Goal: Complete application form

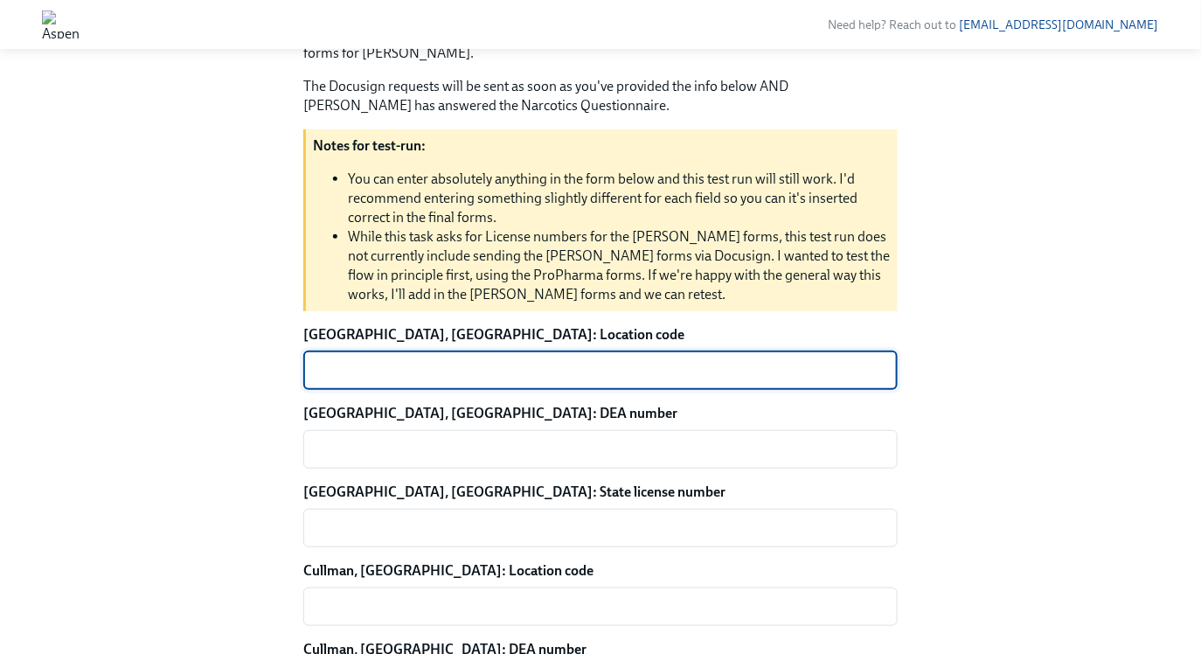
scroll to position [212, 0]
type textarea "1234"
click at [358, 440] on textarea "[GEOGRAPHIC_DATA], [GEOGRAPHIC_DATA]: DEA number" at bounding box center [600, 450] width 573 height 21
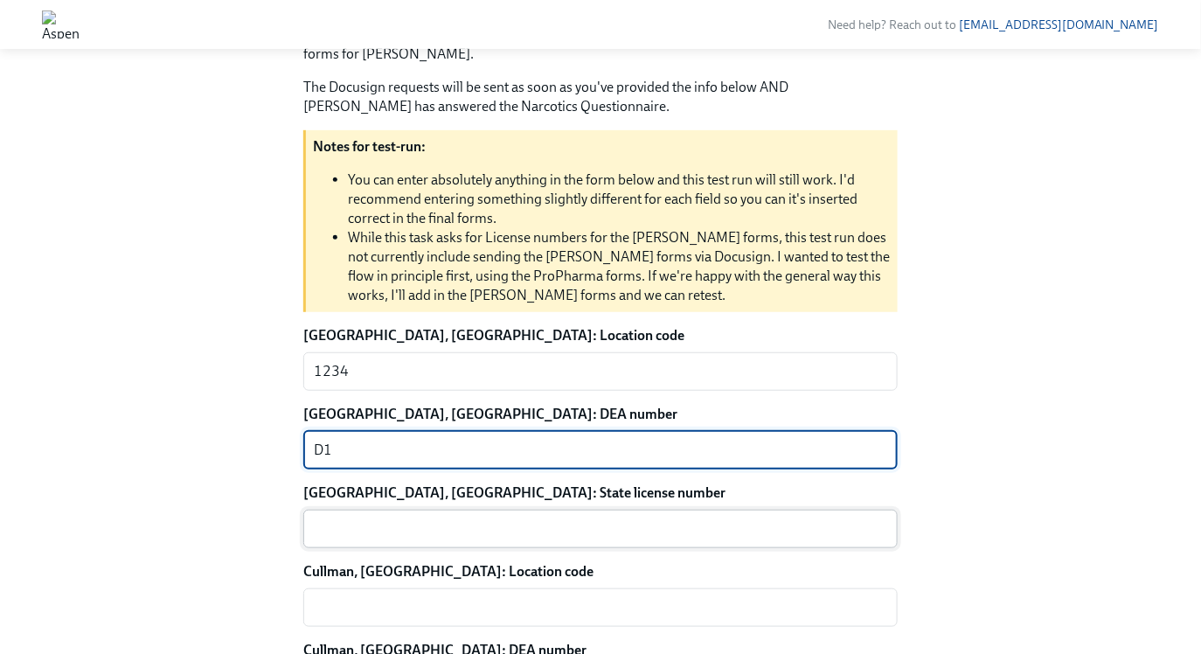
type textarea "D1"
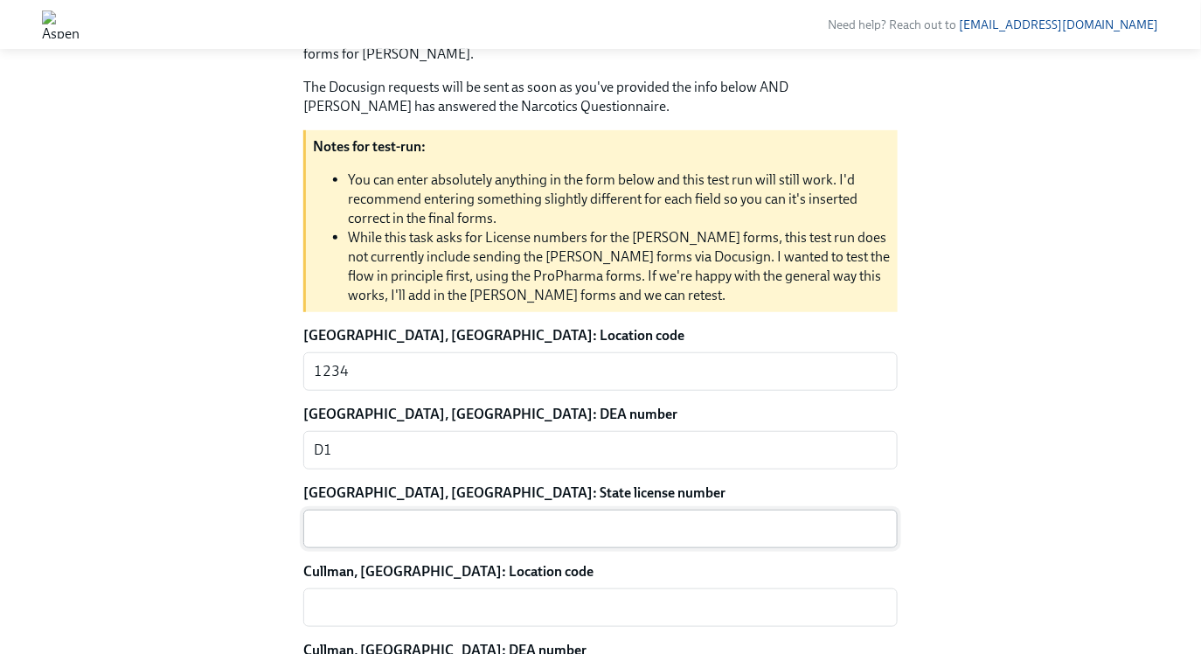
click at [354, 516] on div "x ​" at bounding box center [600, 529] width 594 height 38
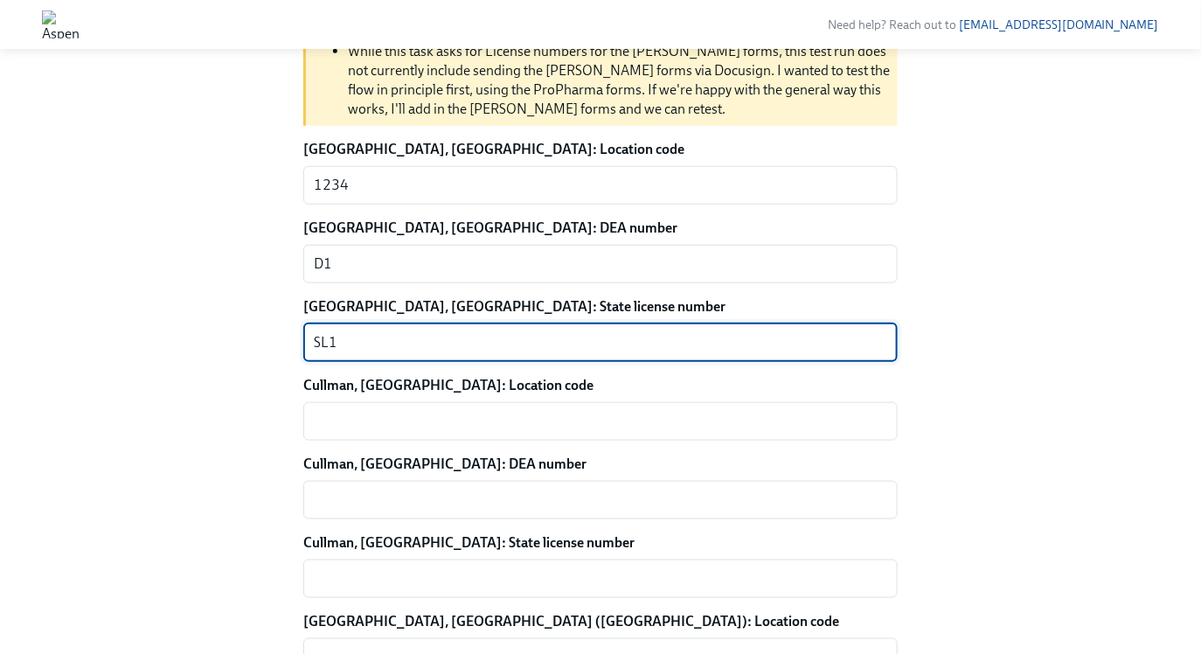
scroll to position [408, 0]
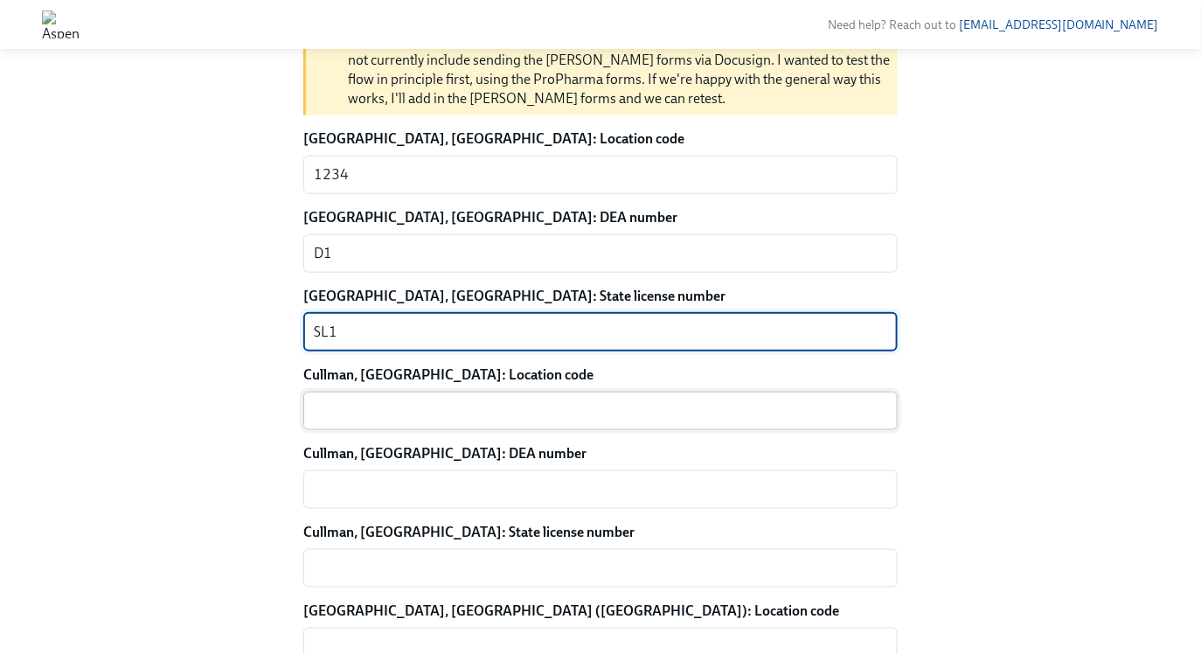
type textarea "SL1"
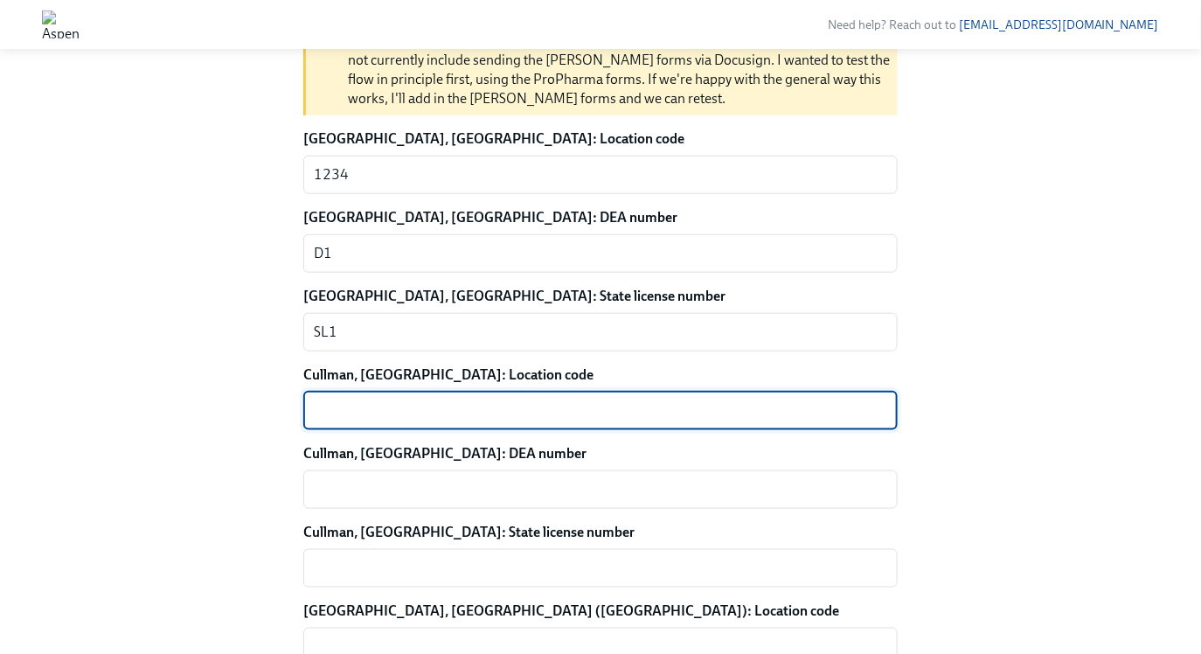
click at [362, 414] on textarea "Cullman, [GEOGRAPHIC_DATA]: Location code" at bounding box center [600, 410] width 573 height 21
type textarea "2345"
click at [372, 479] on textarea "Cullman, [GEOGRAPHIC_DATA]: DEA number" at bounding box center [600, 489] width 573 height 21
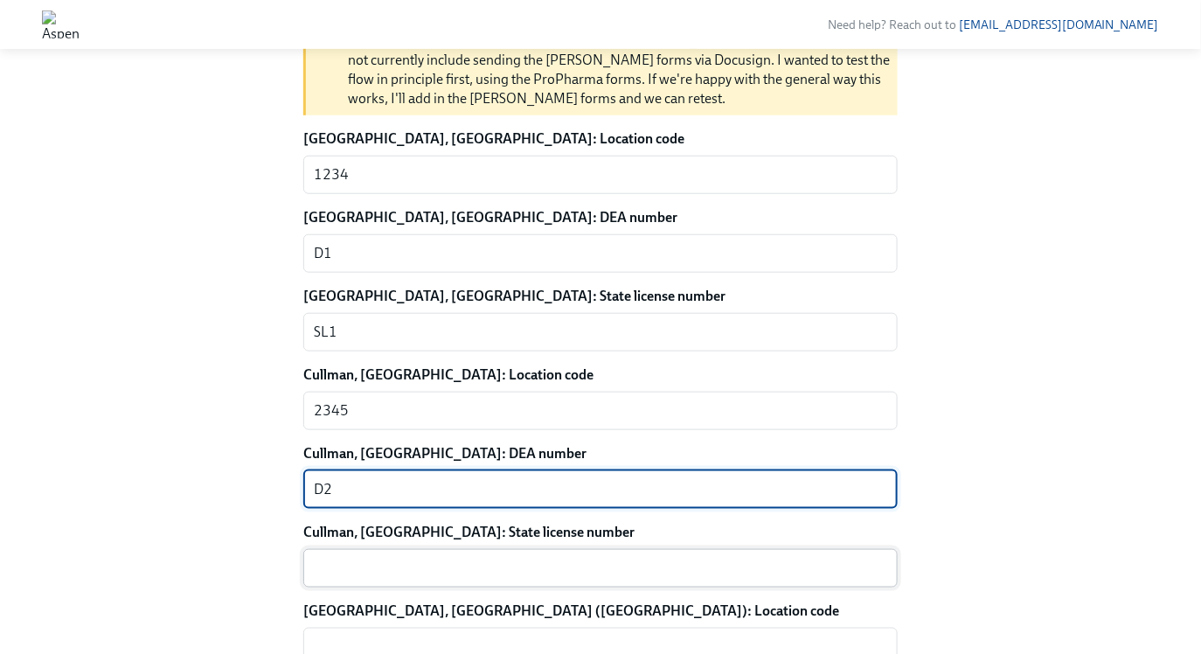
type textarea "D2"
click at [424, 560] on textarea "Cullman, [GEOGRAPHIC_DATA]: State license number" at bounding box center [600, 568] width 573 height 21
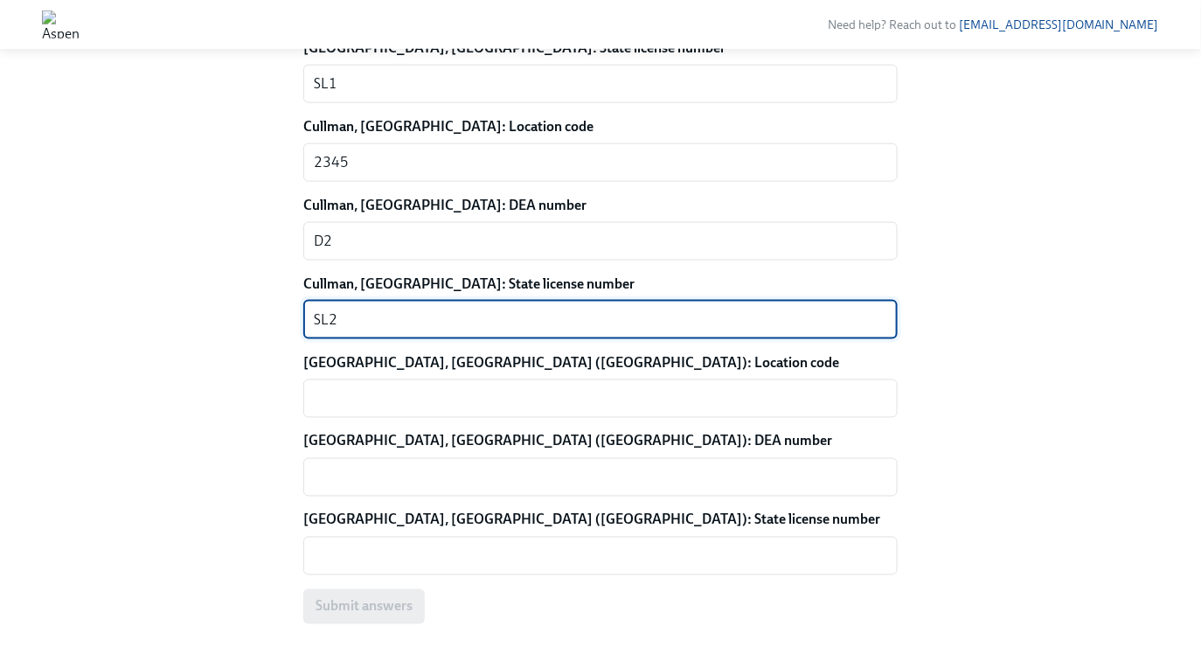
scroll to position [650, 0]
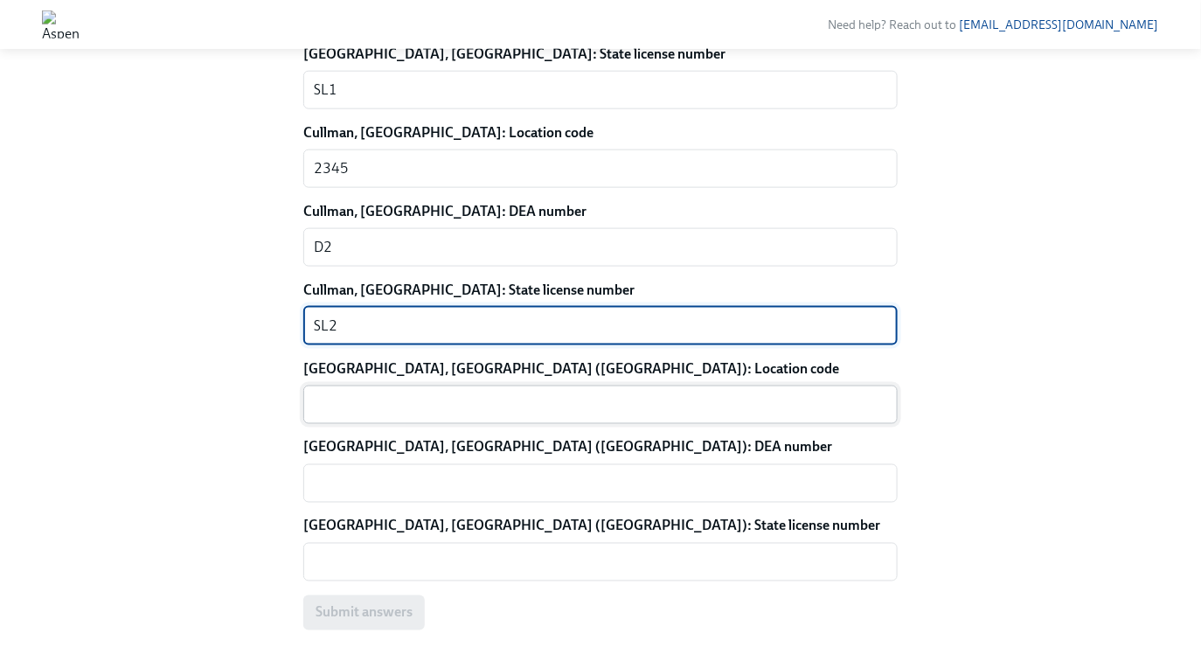
type textarea "SL2"
click at [419, 414] on textarea "[GEOGRAPHIC_DATA], [GEOGRAPHIC_DATA] ([GEOGRAPHIC_DATA]): Location code" at bounding box center [600, 404] width 573 height 21
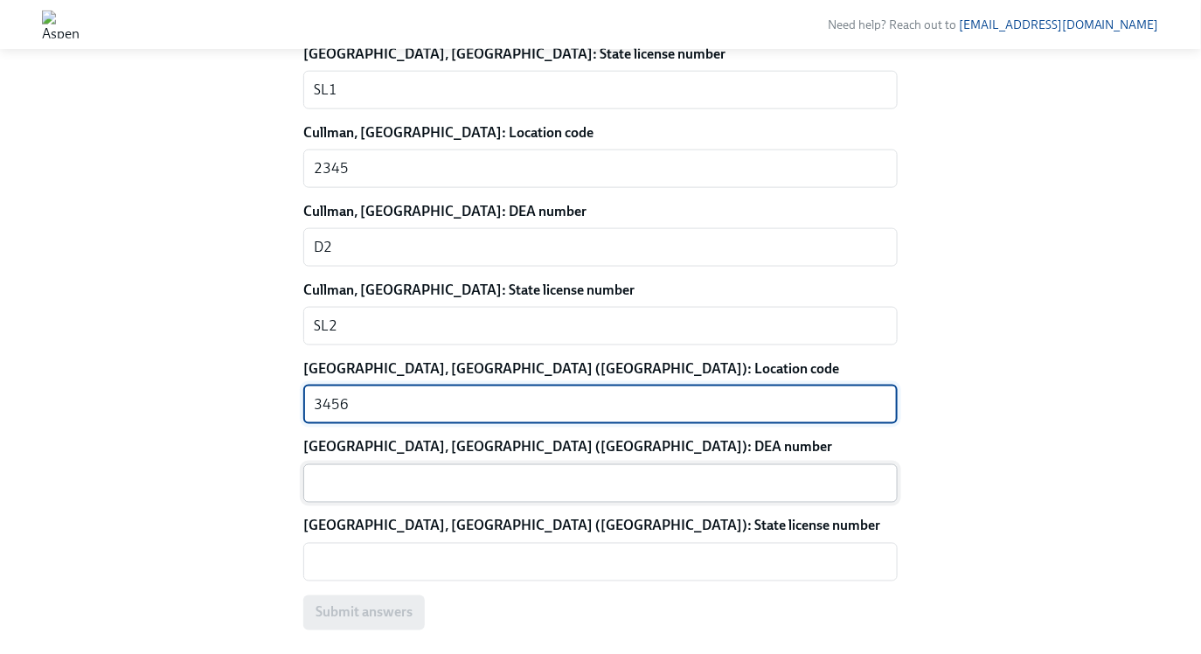
type textarea "3456"
click at [420, 483] on textarea "[GEOGRAPHIC_DATA], [GEOGRAPHIC_DATA] ([GEOGRAPHIC_DATA]): DEA number" at bounding box center [600, 483] width 573 height 21
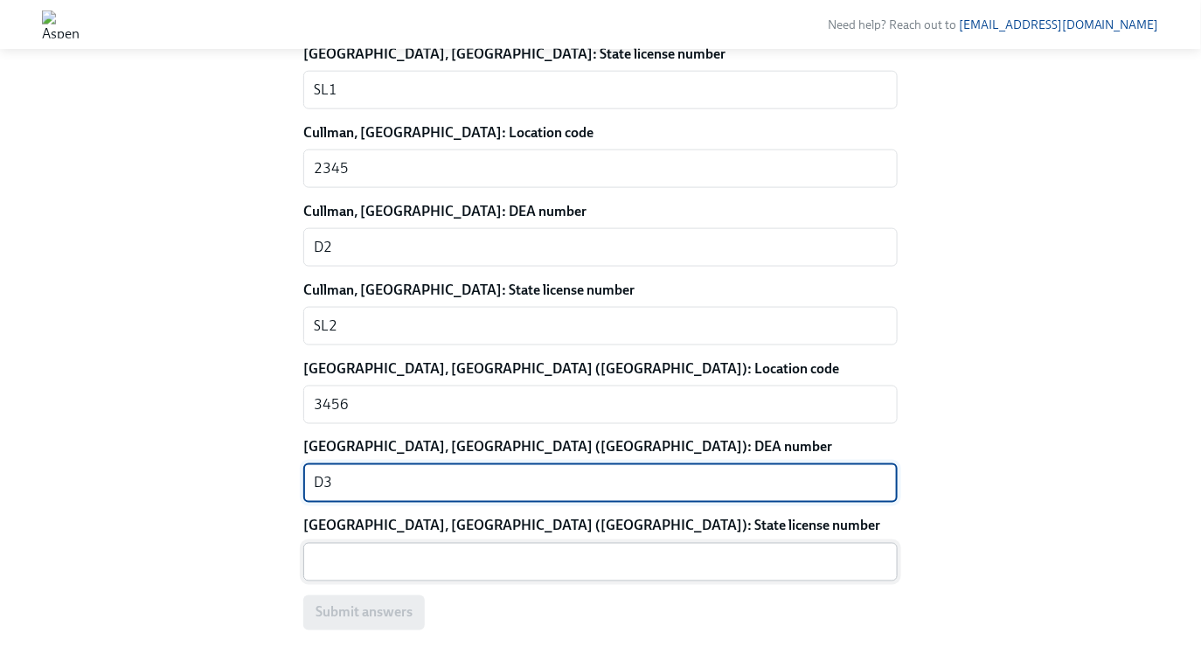
type textarea "D3"
click at [419, 565] on textarea "[GEOGRAPHIC_DATA], [GEOGRAPHIC_DATA] ([GEOGRAPHIC_DATA]): State license number" at bounding box center [600, 562] width 573 height 21
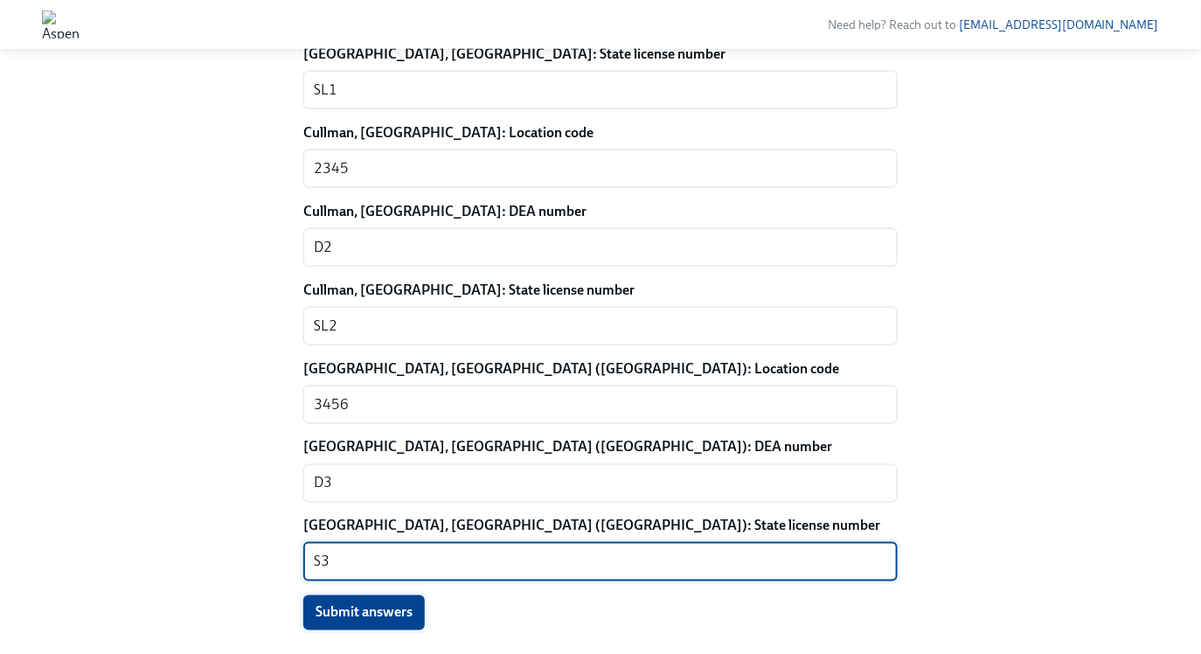
type textarea "S3"
click at [372, 609] on span "Submit answers" at bounding box center [364, 612] width 97 height 17
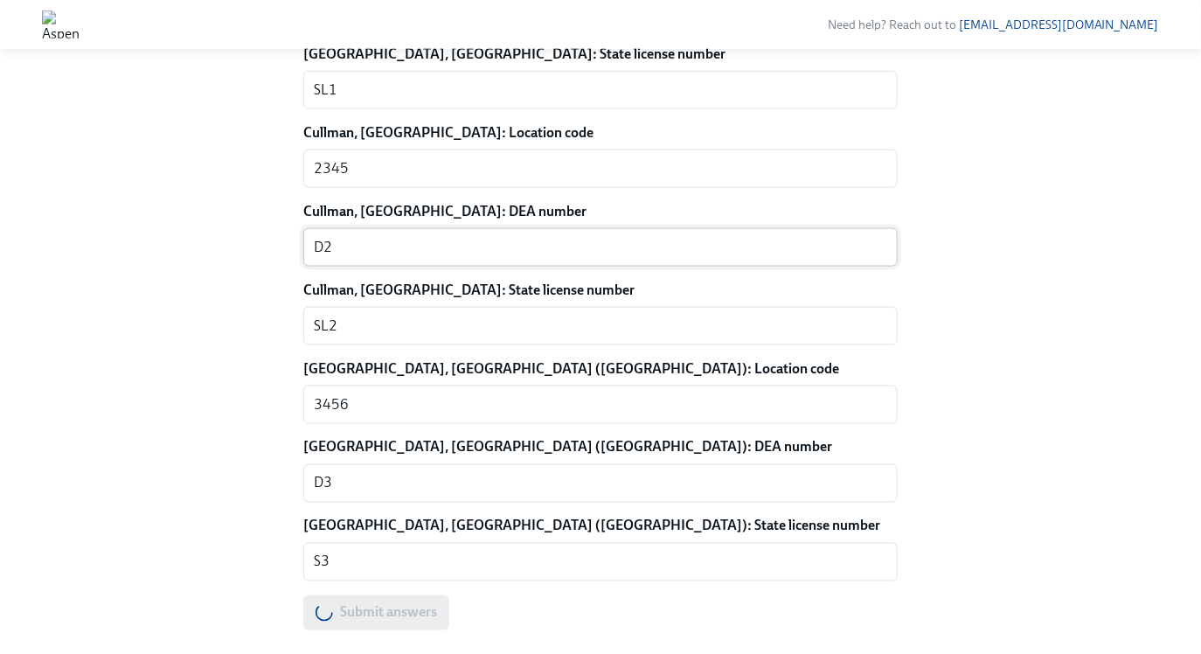
scroll to position [0, 0]
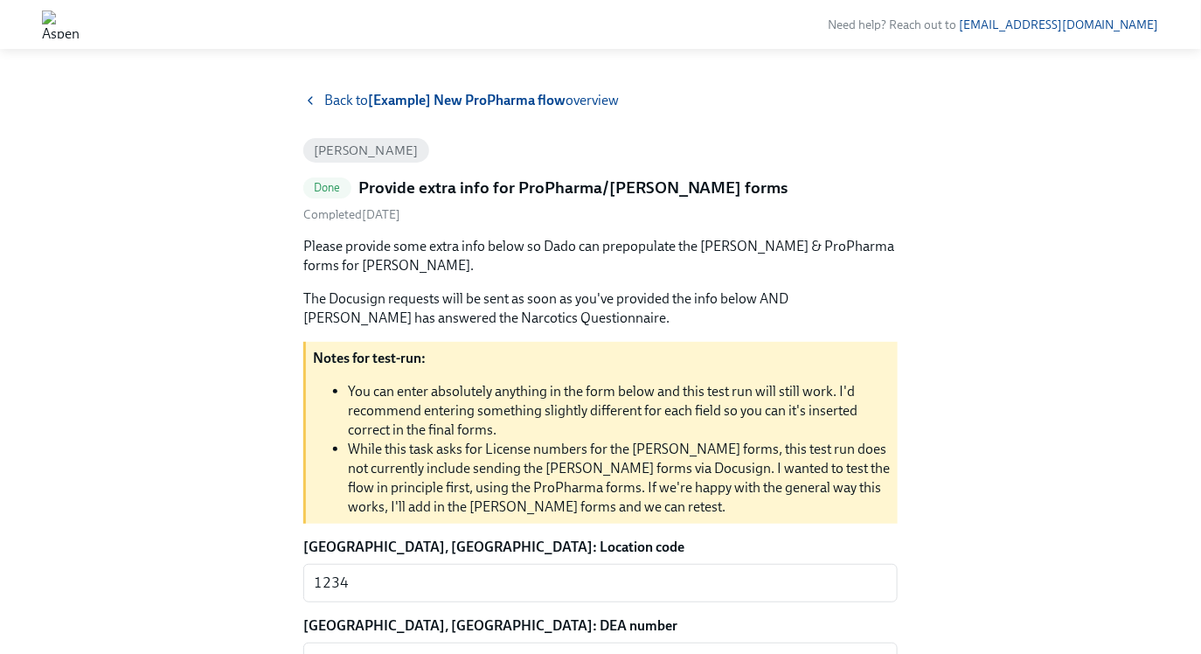
drag, startPoint x: 637, startPoint y: 319, endPoint x: 628, endPoint y: 240, distance: 79.3
click at [628, 240] on div "Please provide some extra info below so Dado can prepopulate the [PERSON_NAME] …" at bounding box center [600, 282] width 594 height 91
click at [628, 240] on p "Please provide some extra info below so Dado can prepopulate the [PERSON_NAME] …" at bounding box center [600, 256] width 594 height 38
drag, startPoint x: 295, startPoint y: 246, endPoint x: 607, endPoint y: 324, distance: 321.0
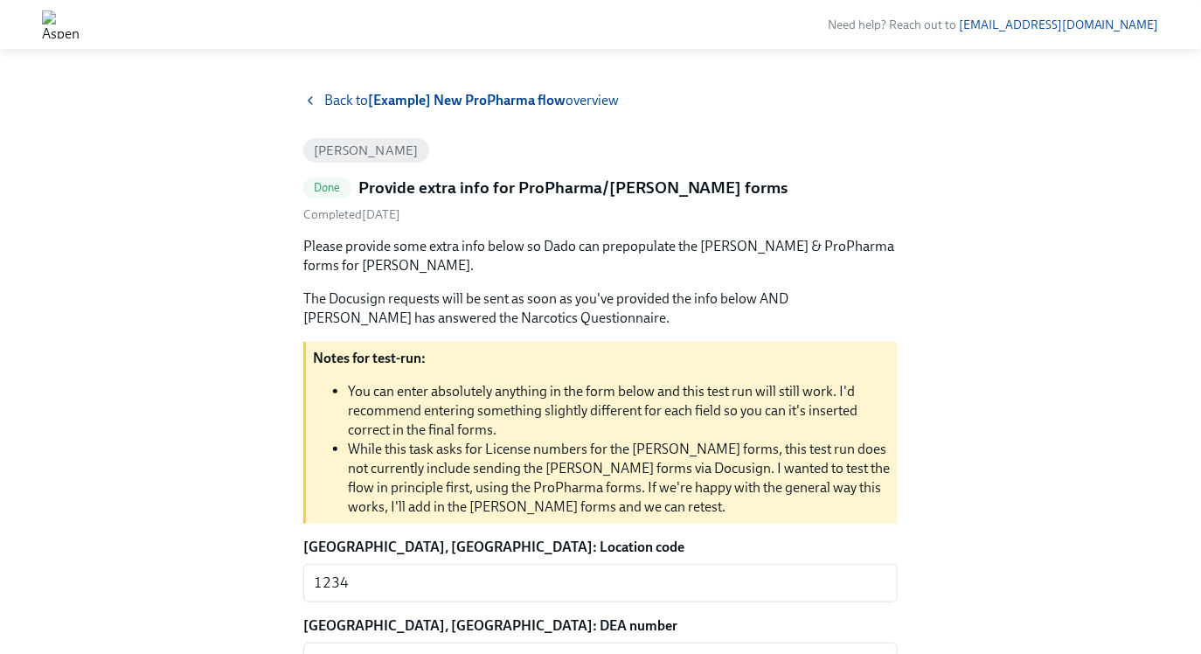
click at [607, 324] on p "The Docusign requests will be sent as soon as you've provided the info below AN…" at bounding box center [600, 308] width 594 height 38
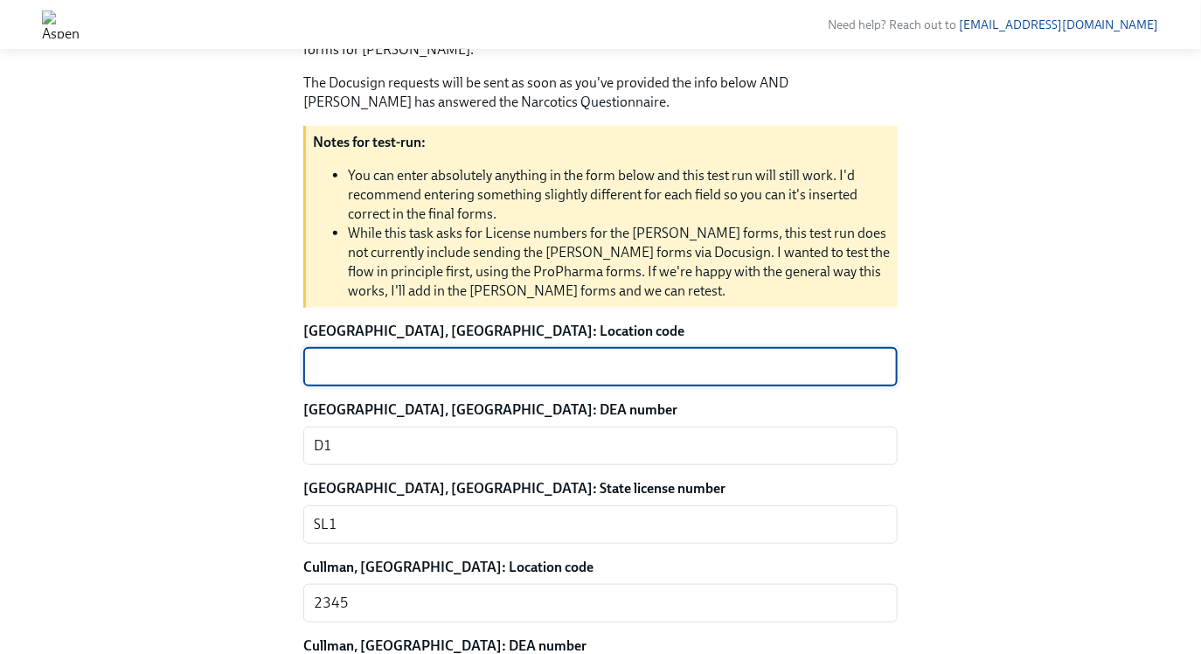
scroll to position [218, 0]
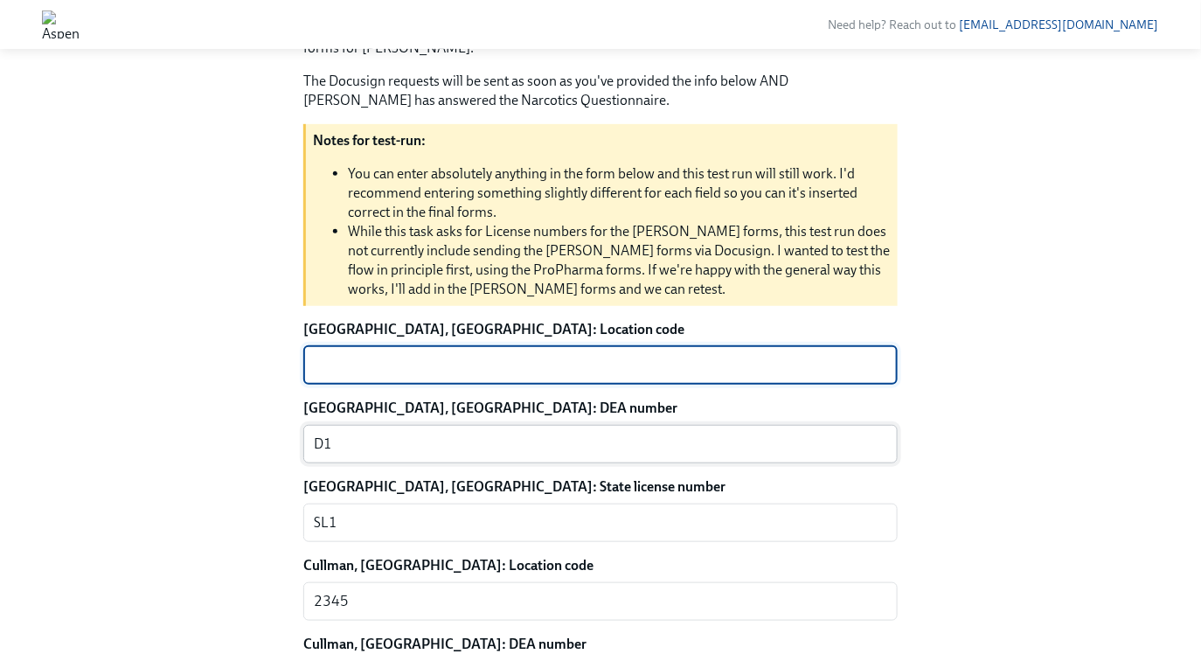
click at [423, 446] on textarea "D1" at bounding box center [600, 444] width 573 height 21
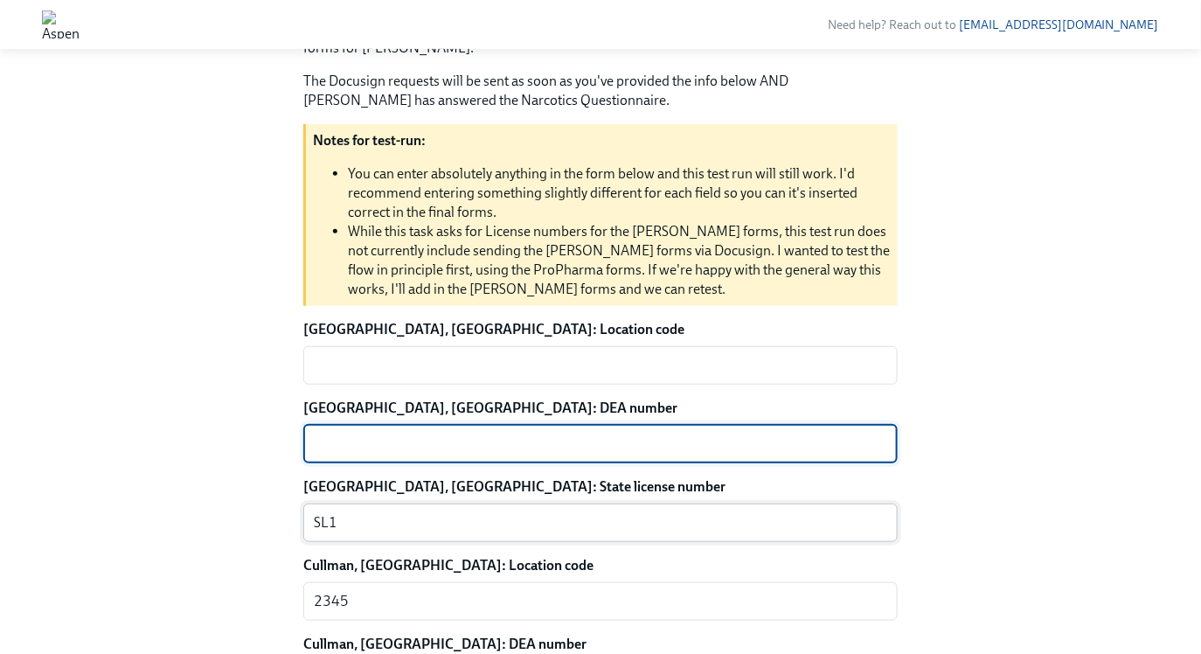
click at [381, 514] on textarea "SL1" at bounding box center [600, 522] width 573 height 21
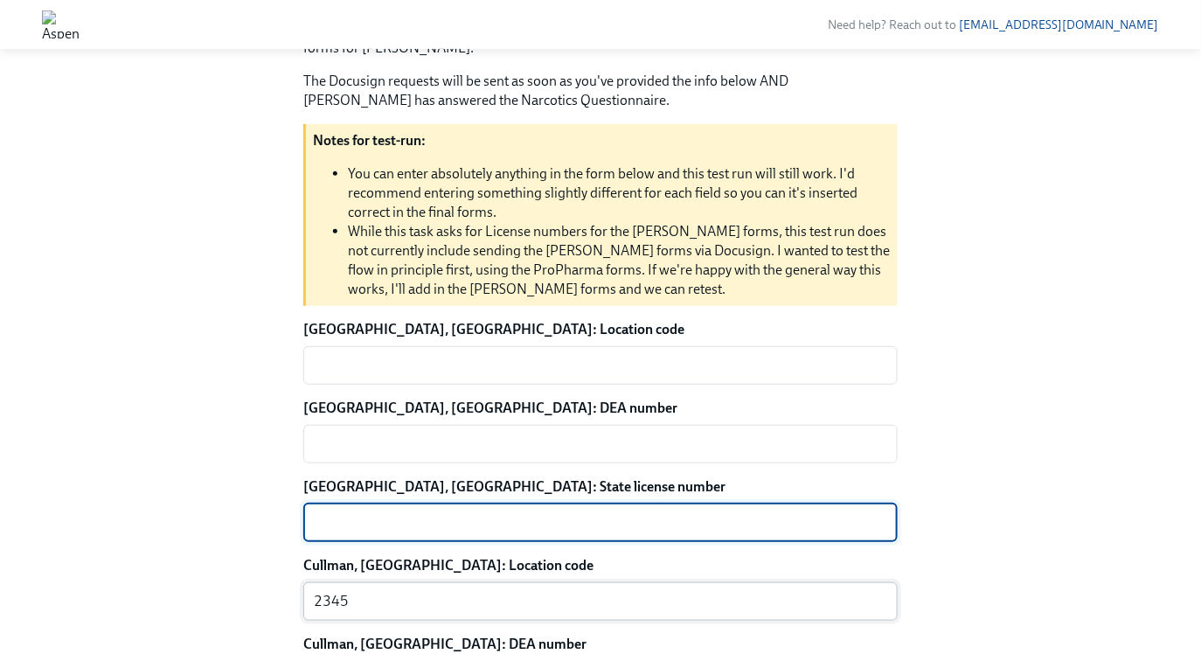
click at [353, 607] on textarea "2345" at bounding box center [600, 601] width 573 height 21
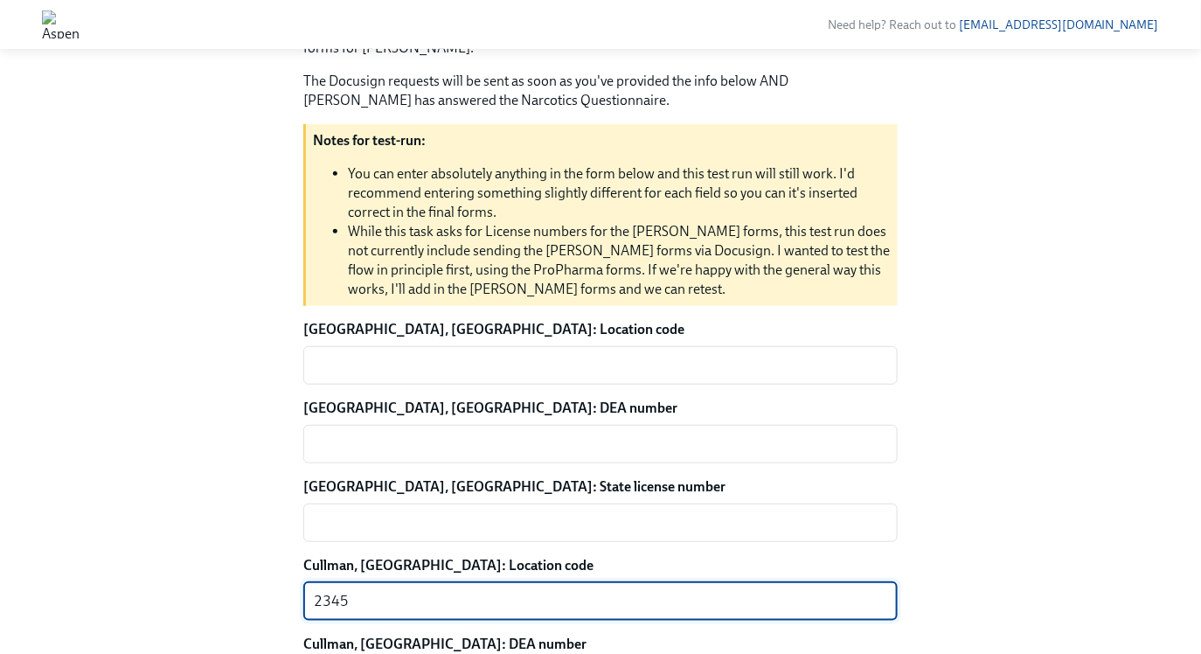
type textarea "234"
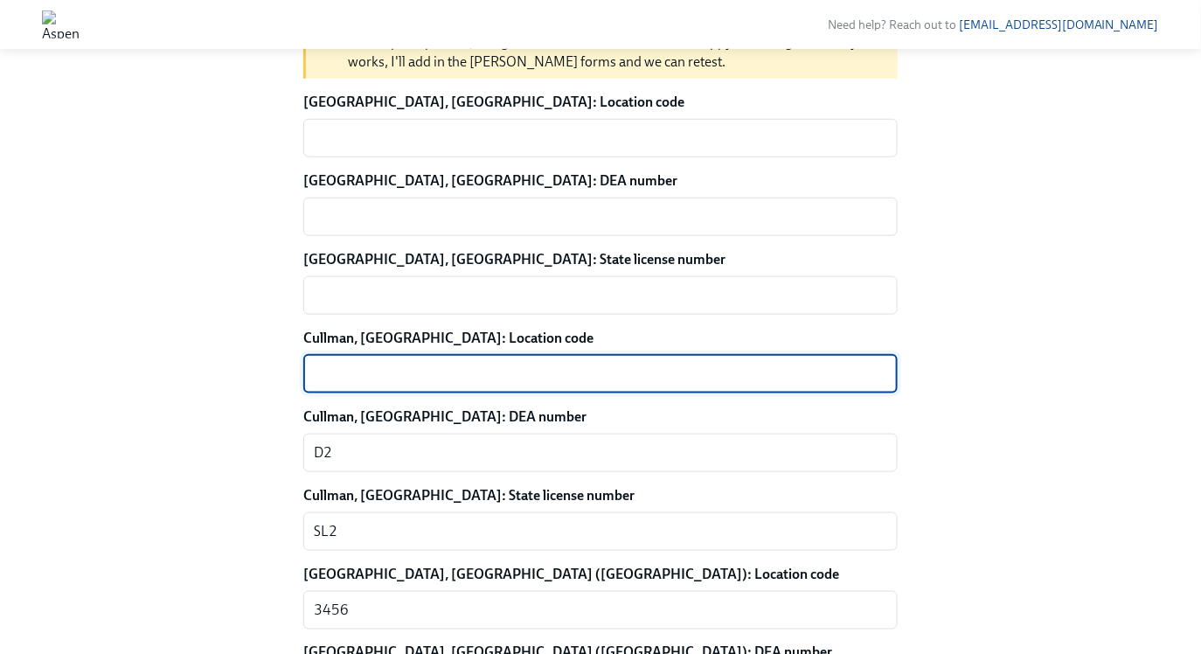
scroll to position [444, 0]
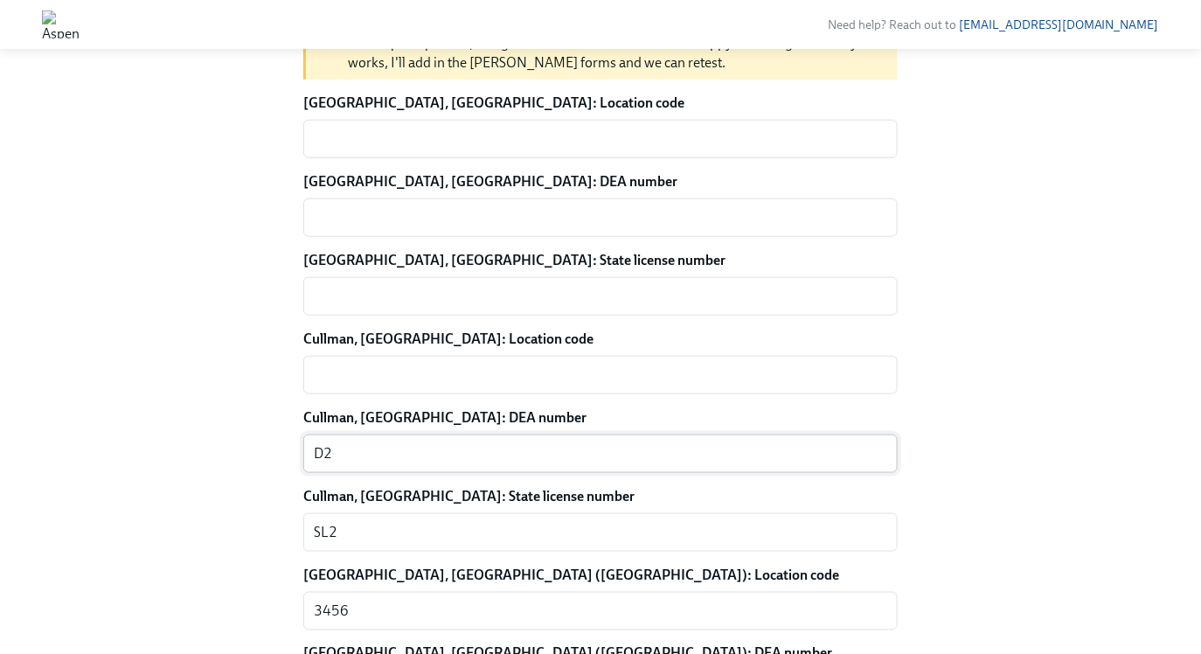
click at [401, 467] on div "D2 x ​" at bounding box center [600, 453] width 594 height 38
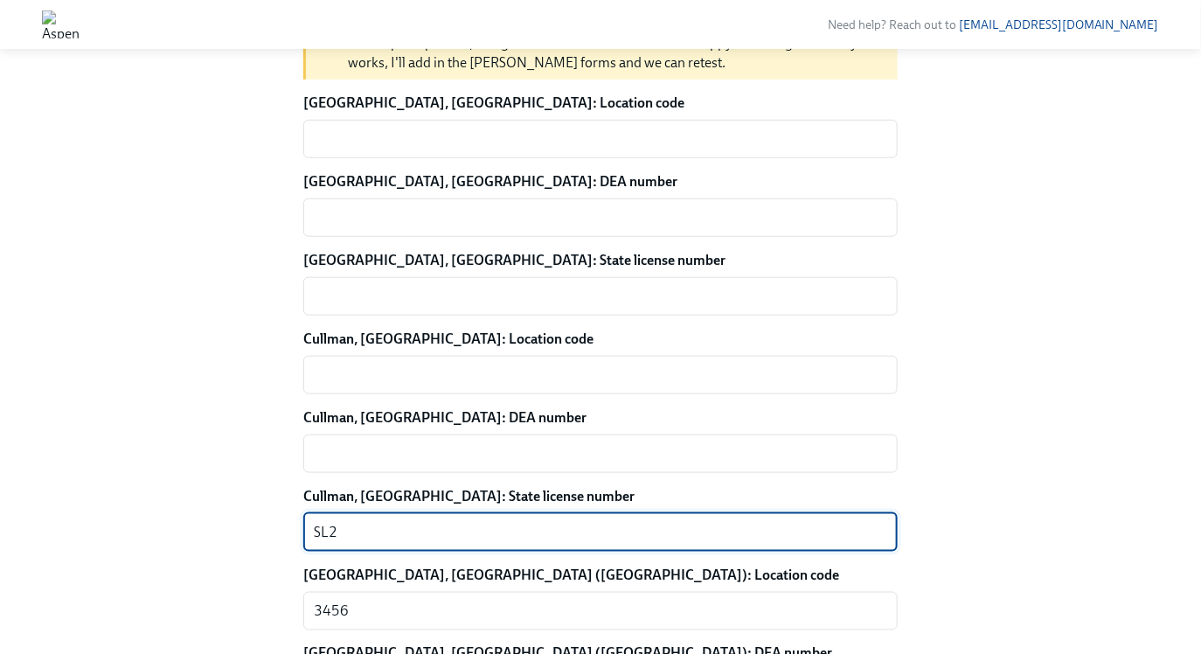
click at [385, 532] on textarea "SL2" at bounding box center [600, 532] width 573 height 21
click at [383, 616] on textarea "3456" at bounding box center [600, 611] width 573 height 21
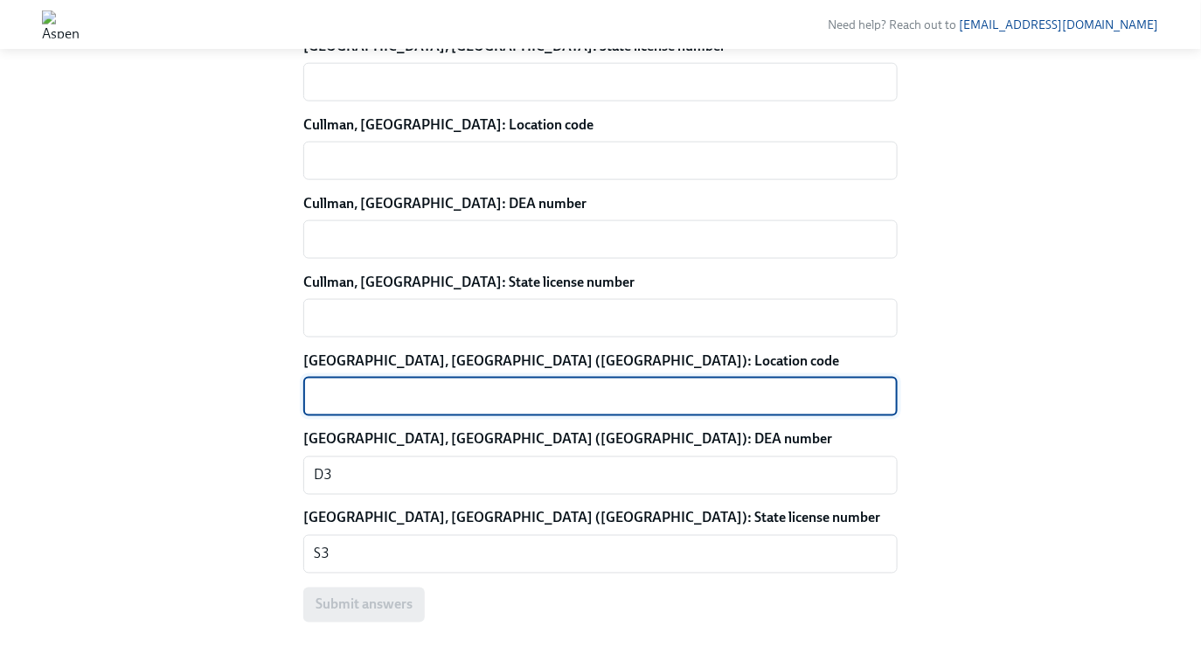
scroll to position [658, 0]
click at [441, 479] on textarea "D3" at bounding box center [600, 475] width 573 height 21
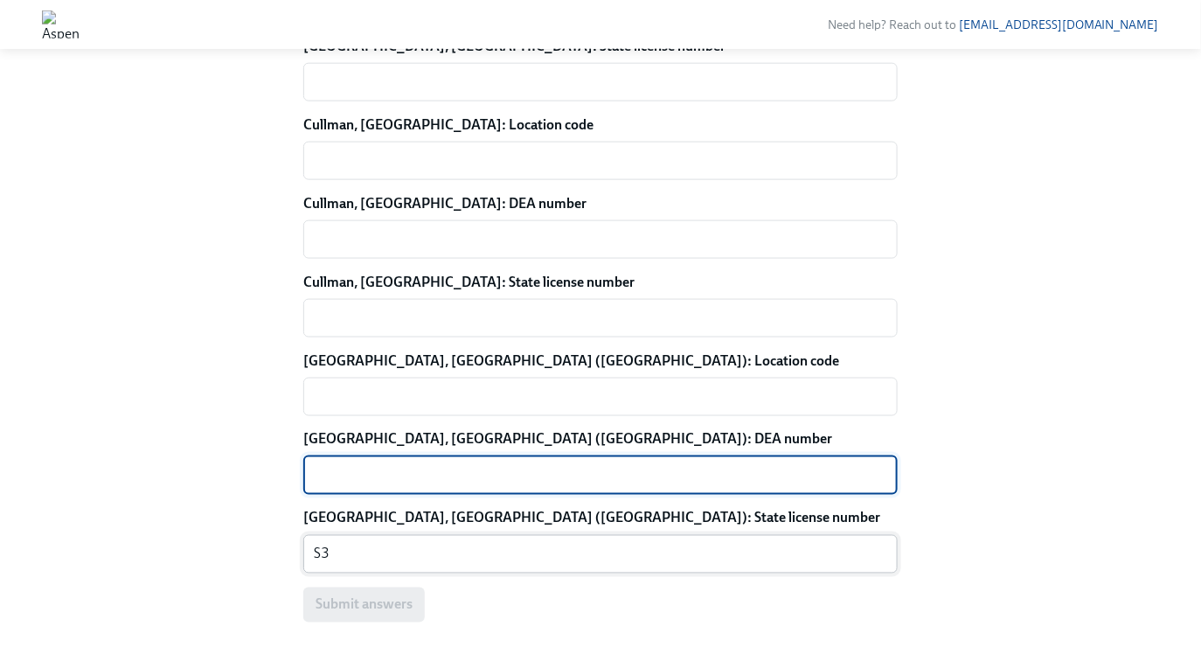
click at [344, 561] on textarea "S3" at bounding box center [600, 554] width 573 height 21
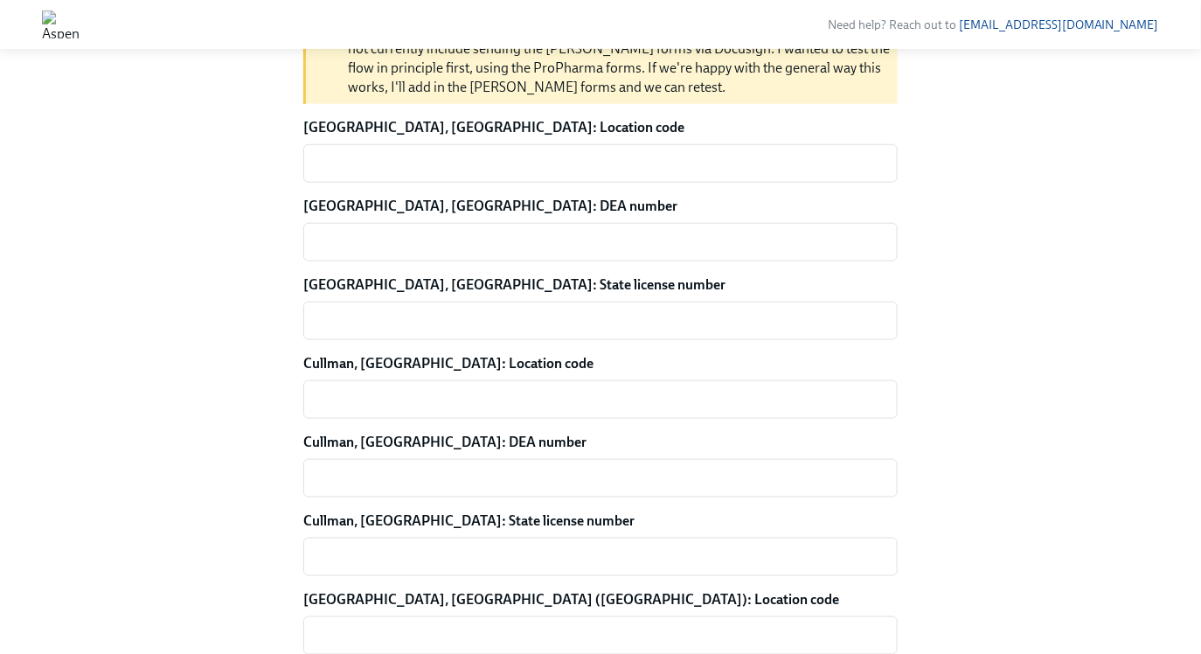
scroll to position [396, 0]
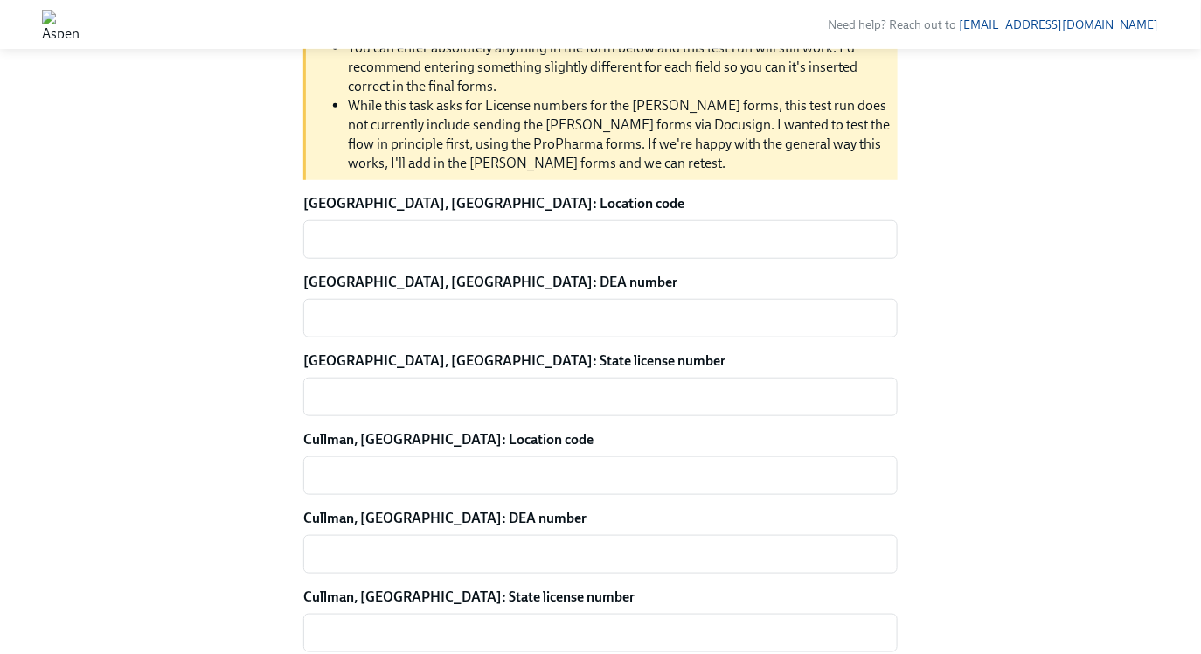
click at [129, 337] on div "Back to [Example] New ProPharma flow overview [PERSON_NAME] To Do Provide extra…" at bounding box center [600, 363] width 1145 height 1232
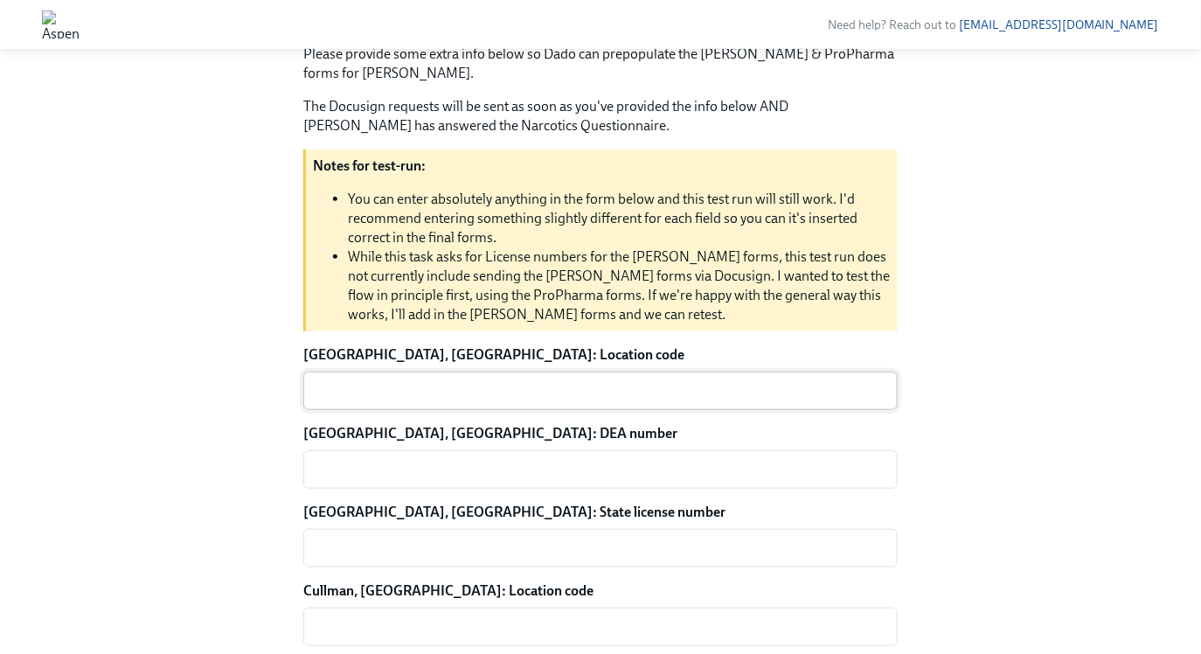
scroll to position [191, 0]
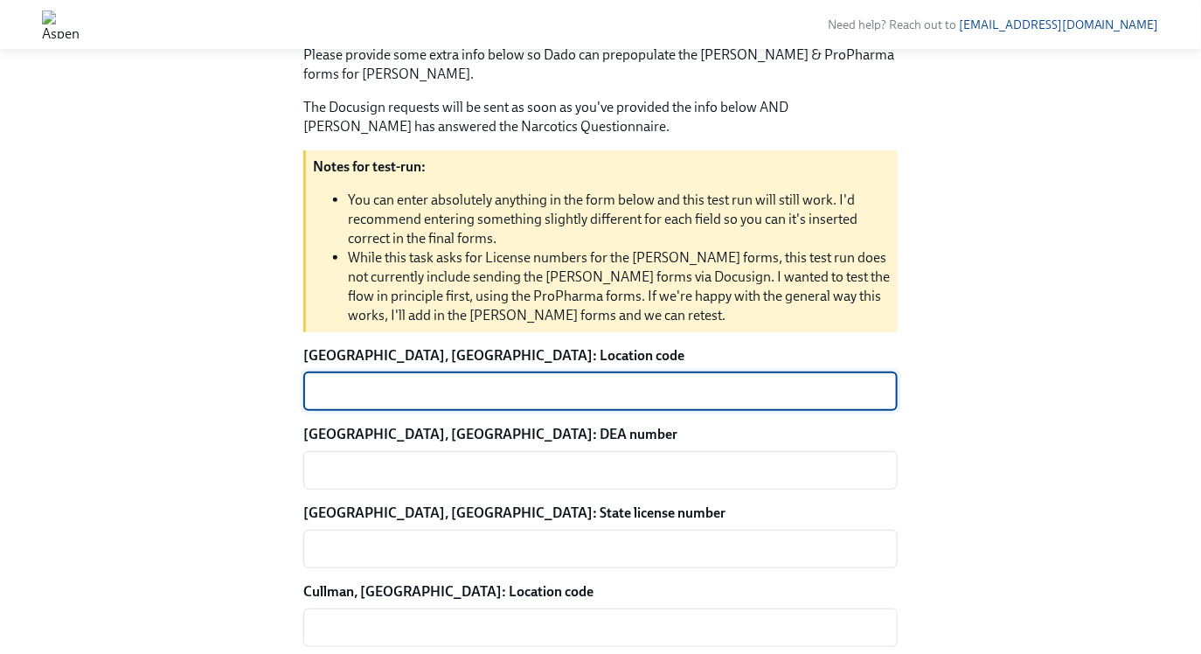
click at [382, 397] on textarea "[GEOGRAPHIC_DATA], [GEOGRAPHIC_DATA]: Location code" at bounding box center [600, 391] width 573 height 21
click at [400, 296] on li "While this task asks for License numbers for the [PERSON_NAME] forms, this test…" at bounding box center [619, 286] width 543 height 77
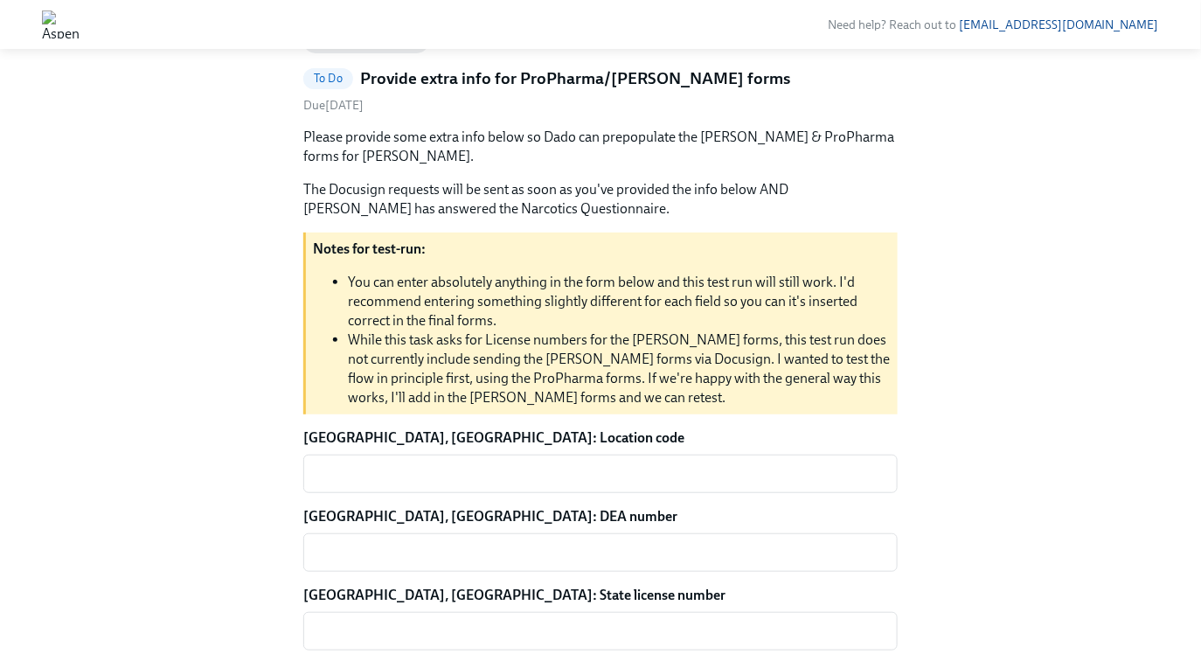
scroll to position [0, 0]
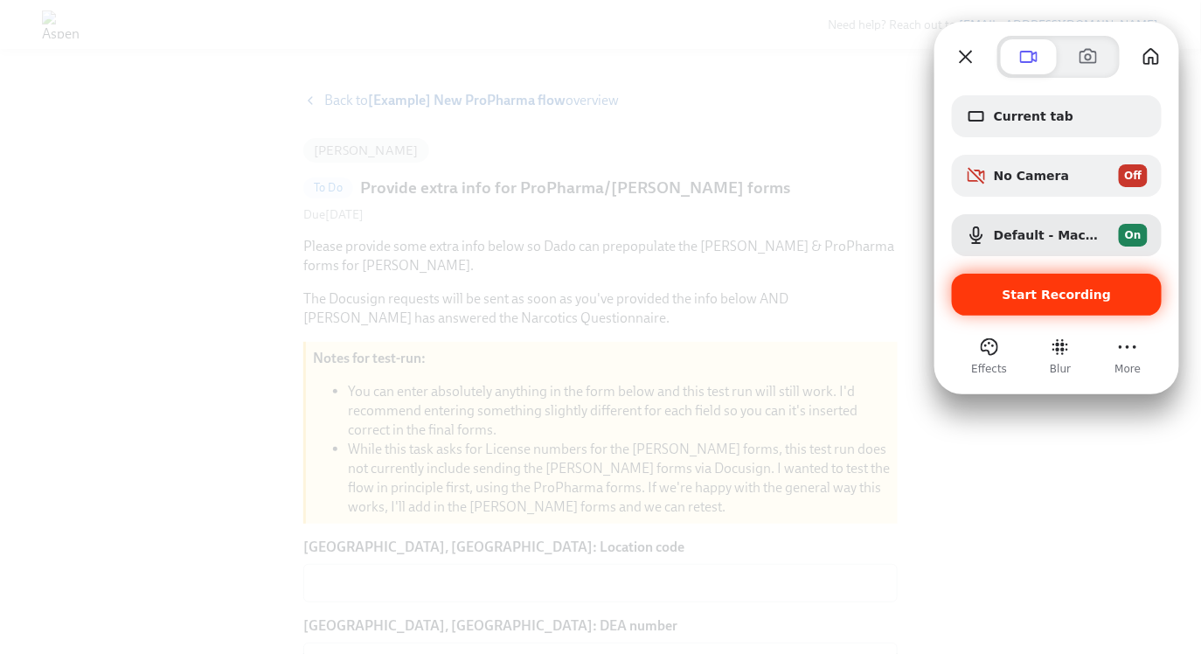
click at [1043, 296] on span "Start Recording" at bounding box center [1057, 295] width 109 height 14
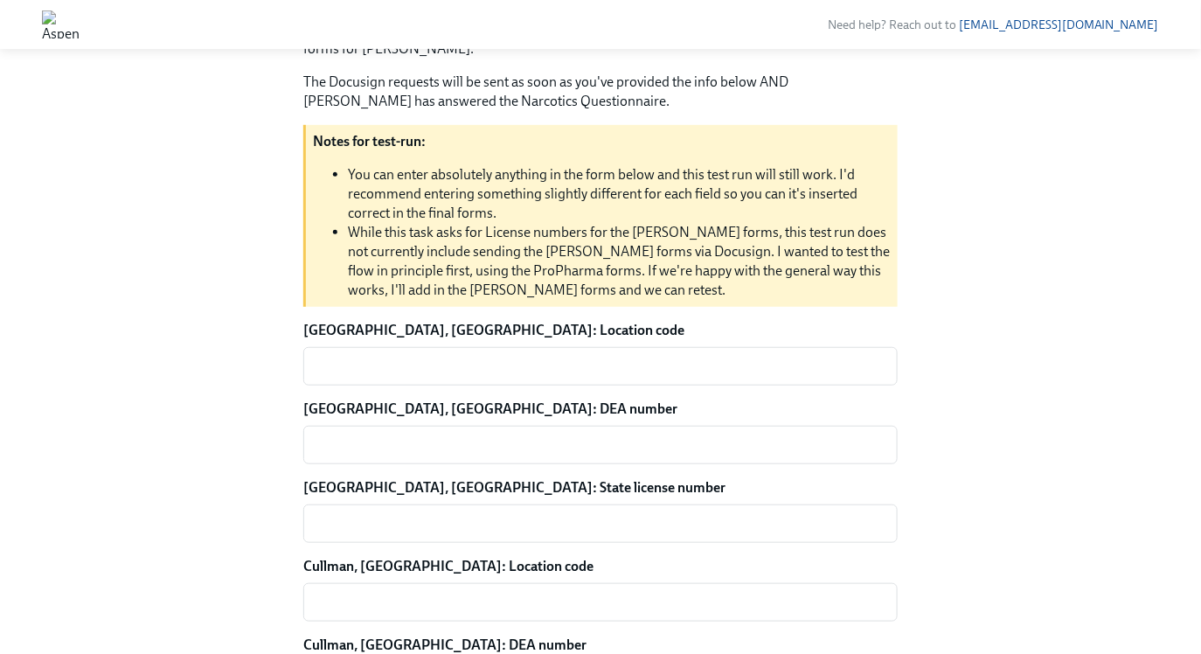
scroll to position [233, 0]
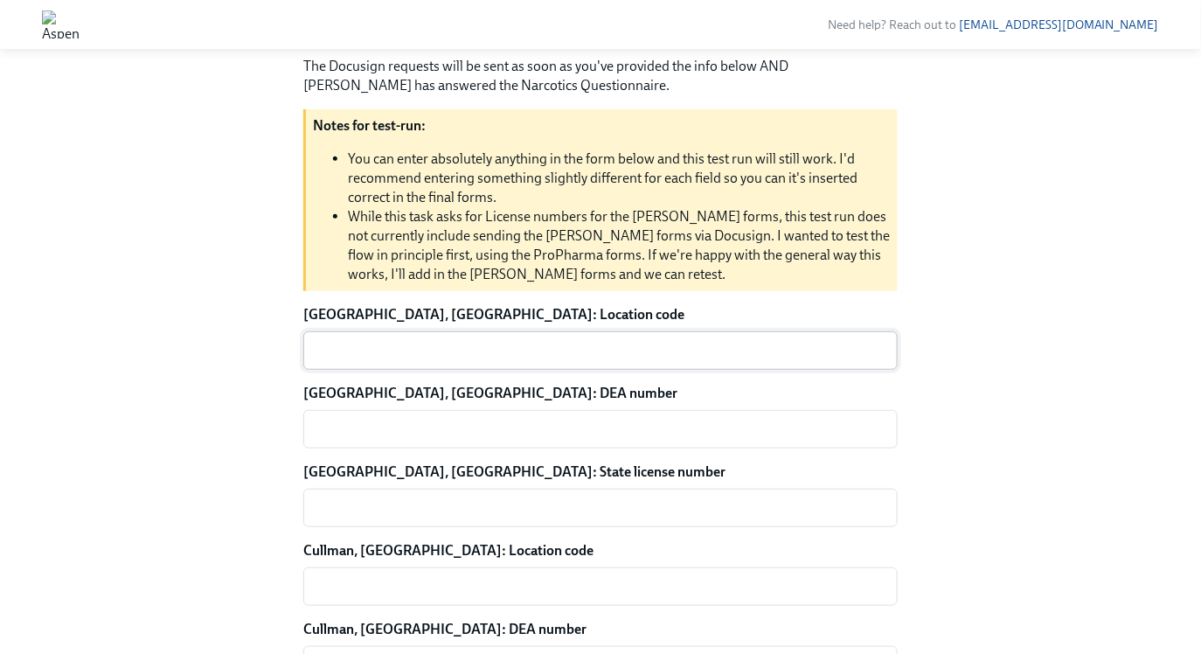
click at [504, 354] on textarea "[GEOGRAPHIC_DATA], [GEOGRAPHIC_DATA]: Location code" at bounding box center [600, 350] width 573 height 21
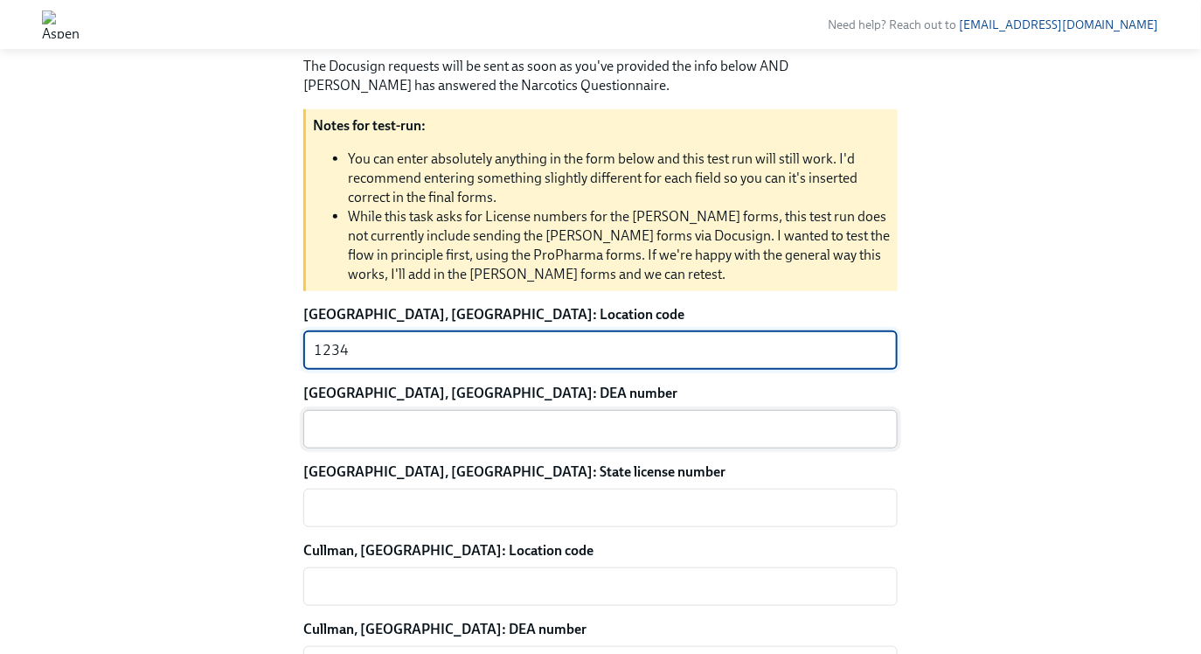
type textarea "1234"
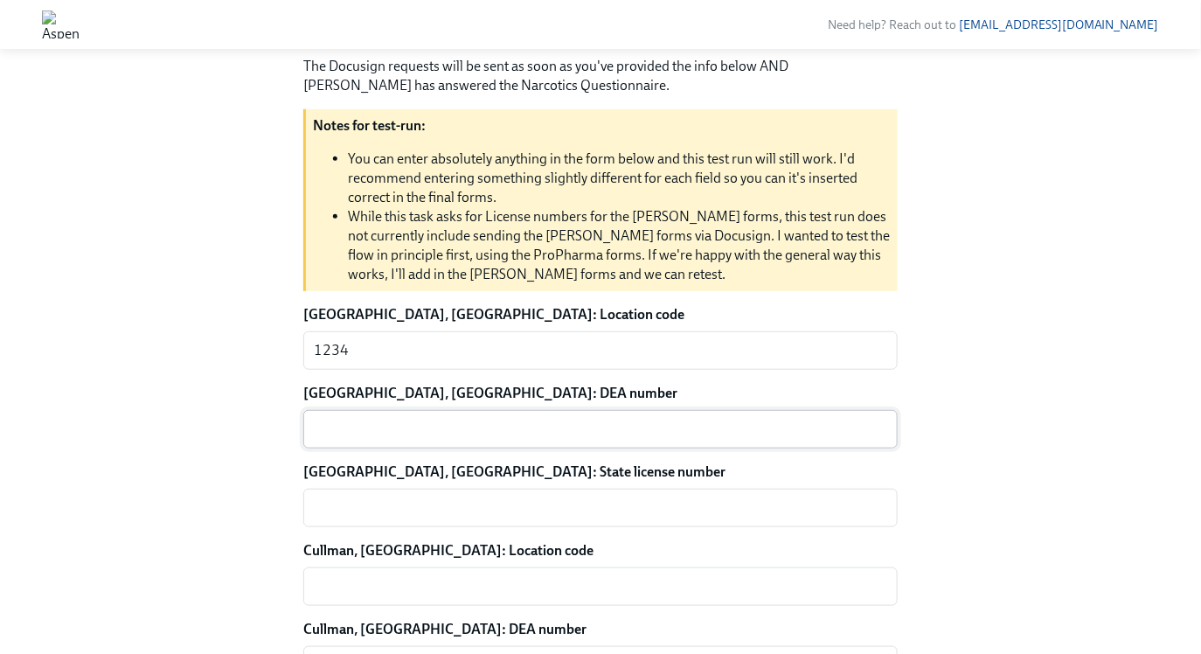
click at [435, 440] on div "x ​" at bounding box center [600, 429] width 594 height 38
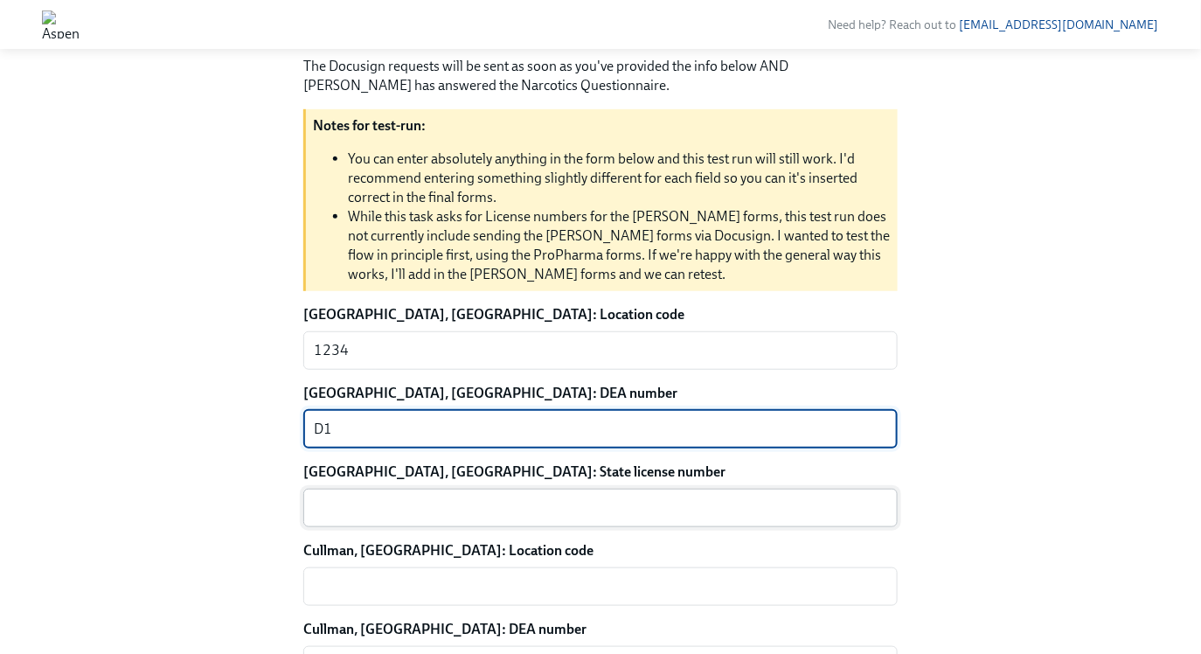
type textarea "D1"
click at [397, 512] on textarea "[GEOGRAPHIC_DATA], [GEOGRAPHIC_DATA]: State license number" at bounding box center [600, 507] width 573 height 21
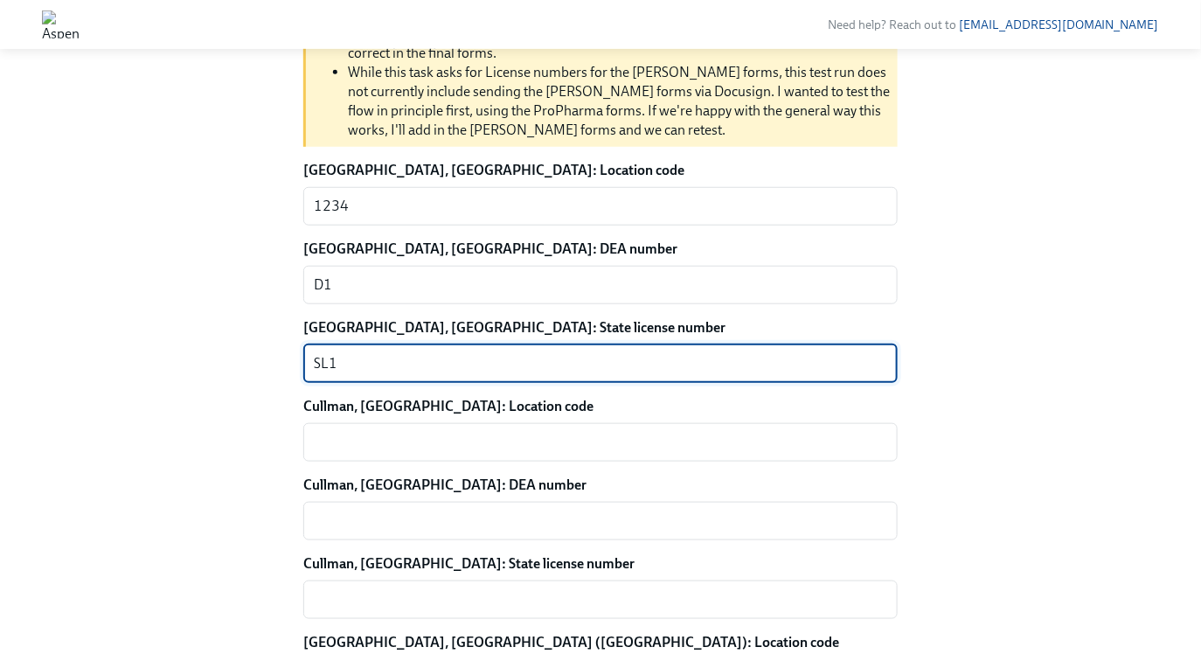
scroll to position [384, 0]
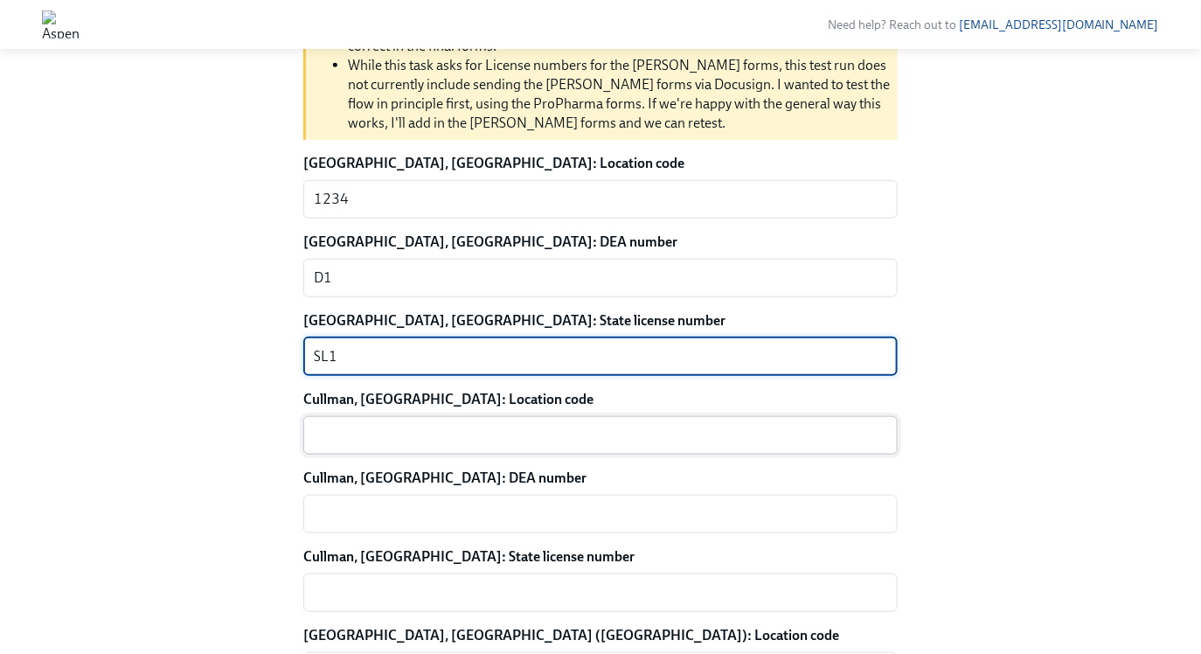
type textarea "SL1"
click at [362, 452] on div "x ​" at bounding box center [600, 435] width 594 height 38
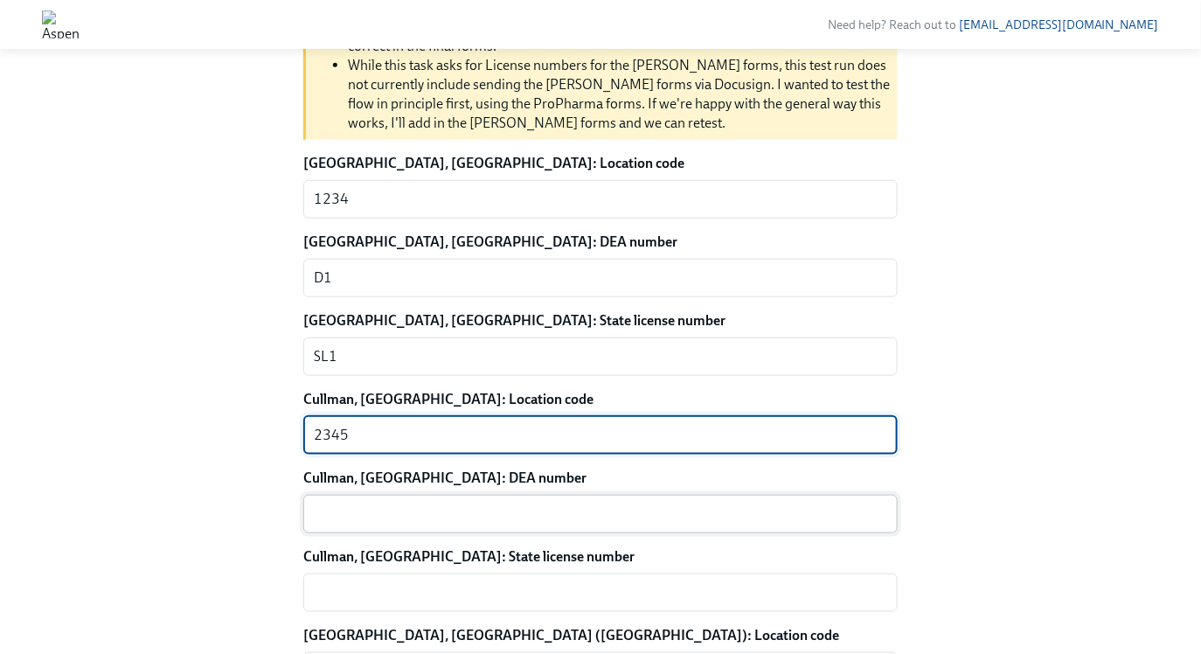
type textarea "2345"
click at [348, 504] on textarea "Cullman, [GEOGRAPHIC_DATA]: DEA number" at bounding box center [600, 514] width 573 height 21
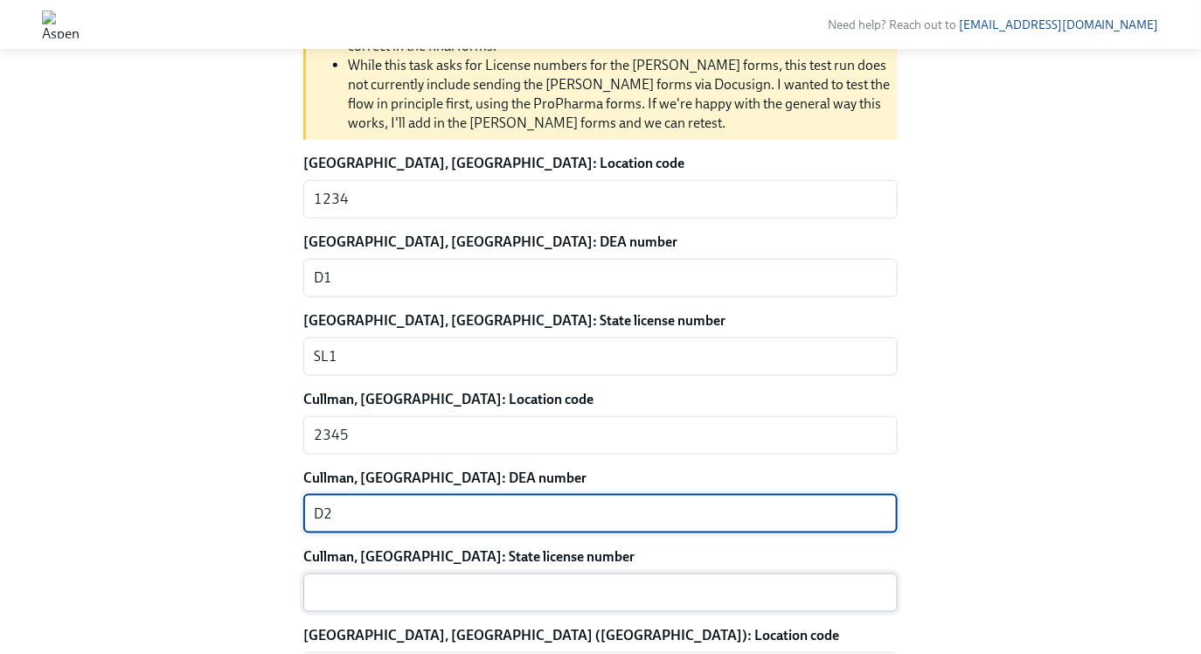
type textarea "D2"
click at [344, 592] on textarea "Cullman, [GEOGRAPHIC_DATA]: State license number" at bounding box center [600, 592] width 573 height 21
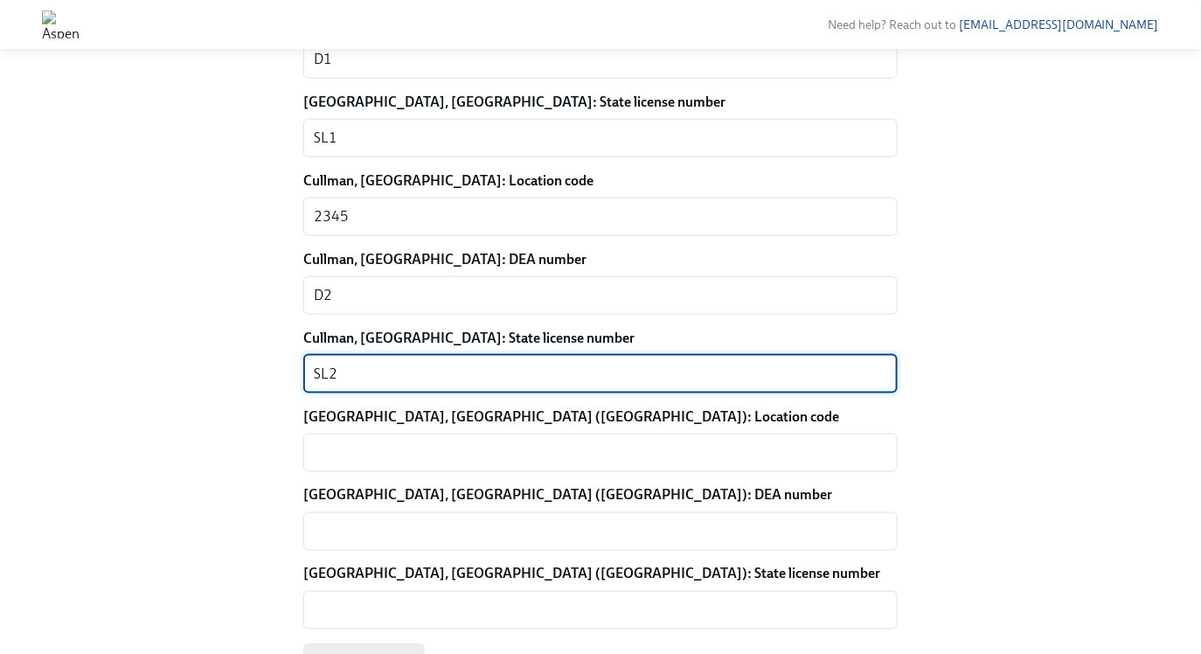
scroll to position [629, 0]
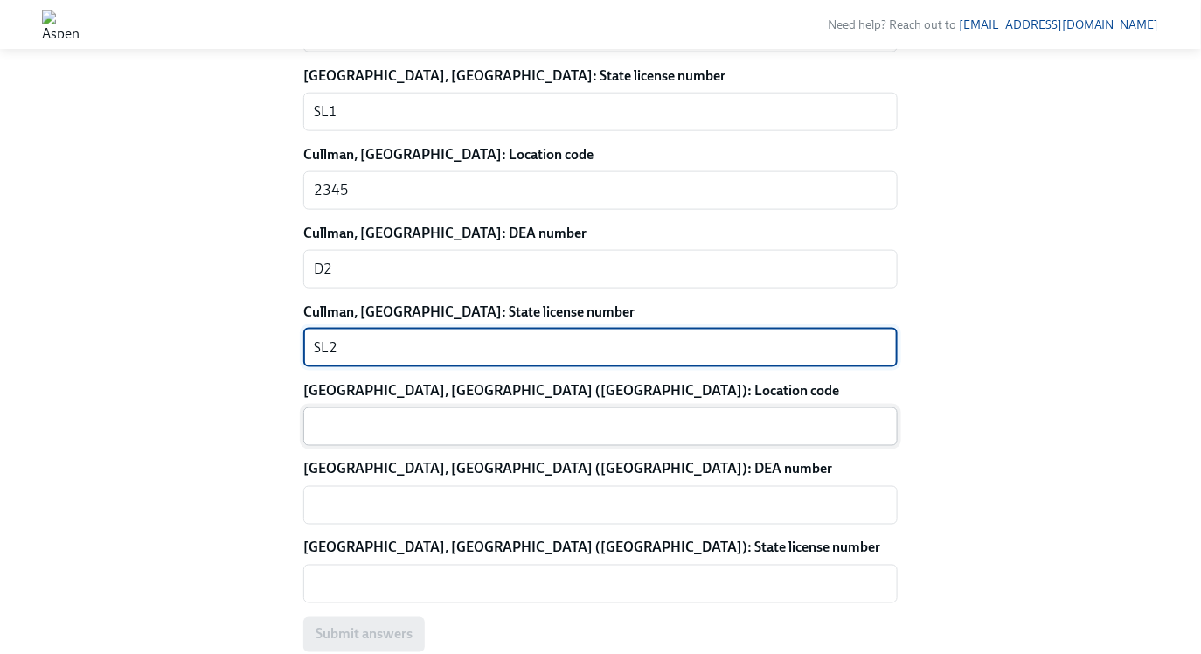
type textarea "SL2"
click at [349, 414] on div "x ​" at bounding box center [600, 426] width 594 height 38
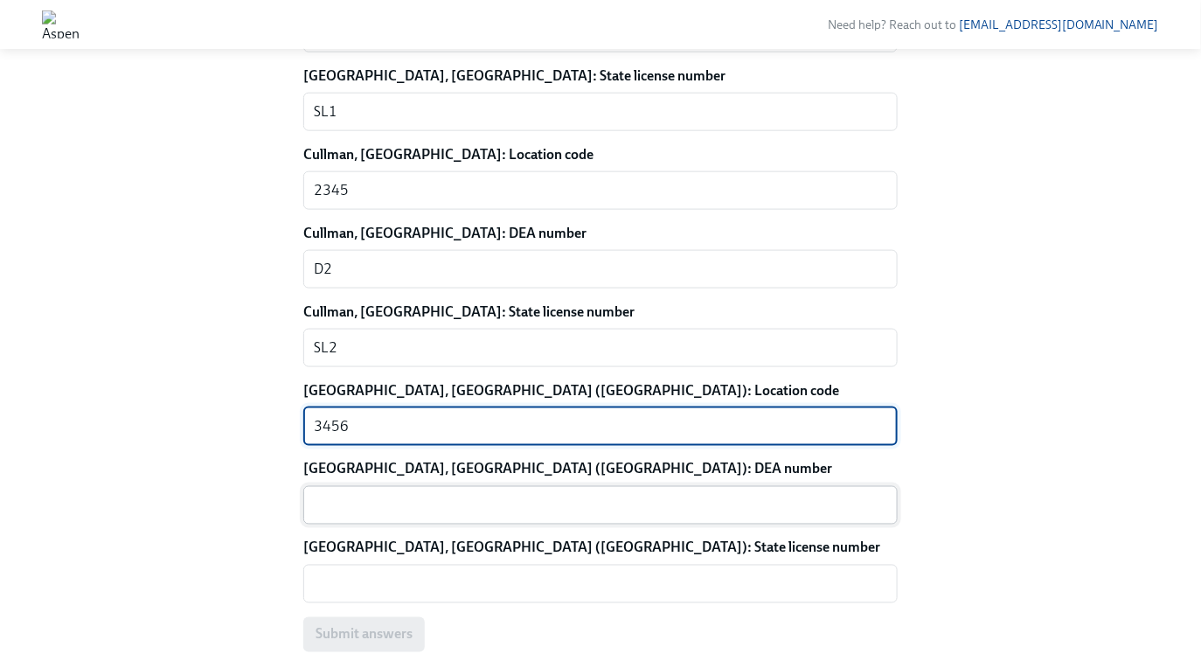
type textarea "3456"
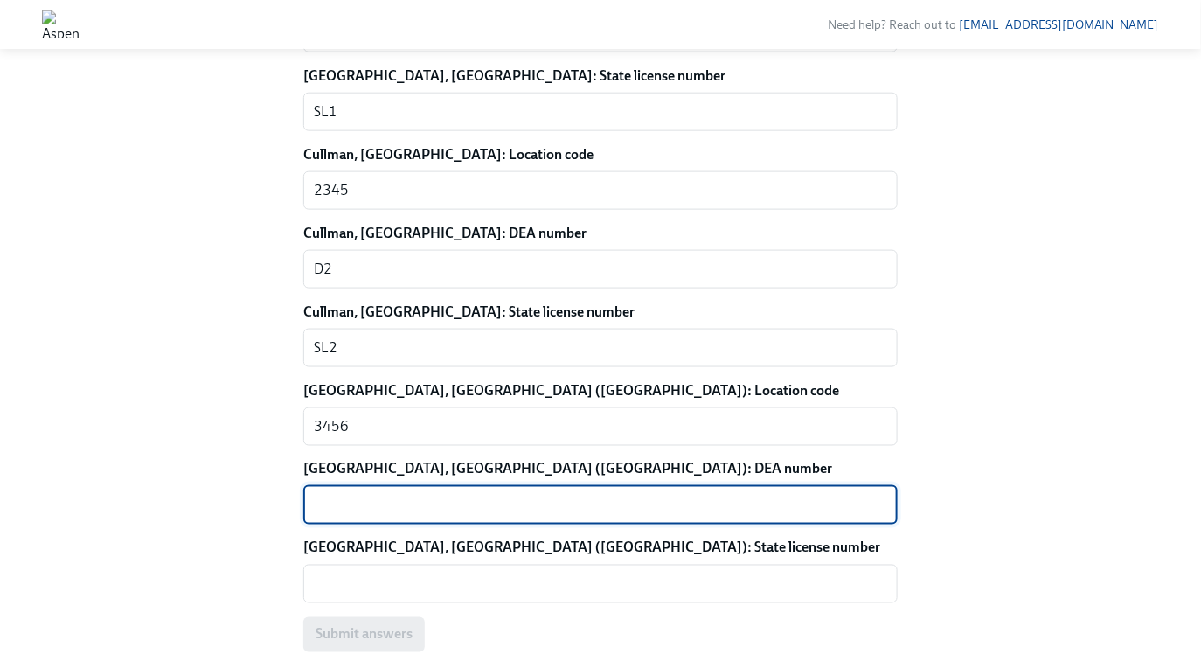
click at [330, 511] on textarea "[GEOGRAPHIC_DATA], [GEOGRAPHIC_DATA] ([GEOGRAPHIC_DATA]): DEA number" at bounding box center [600, 505] width 573 height 21
type textarea "D3"
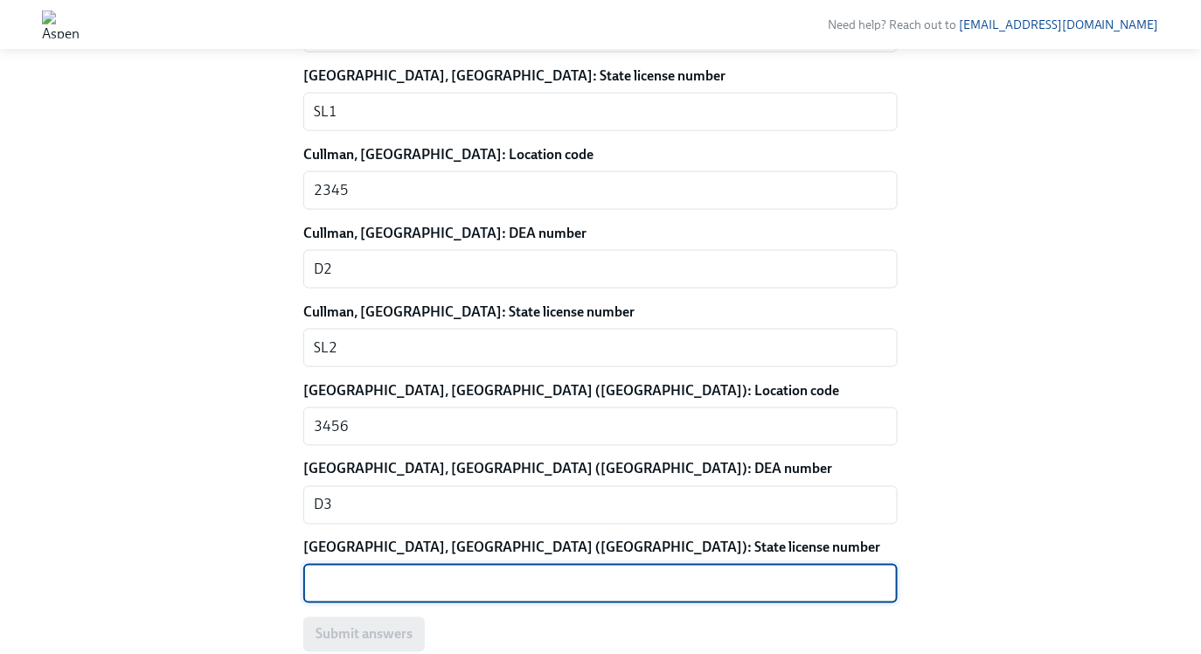
click at [352, 577] on textarea "[GEOGRAPHIC_DATA], [GEOGRAPHIC_DATA] ([GEOGRAPHIC_DATA]): State license number" at bounding box center [600, 583] width 573 height 21
type textarea "S3"
click at [379, 629] on span "Submit answers" at bounding box center [364, 634] width 97 height 17
